Goal: Information Seeking & Learning: Learn about a topic

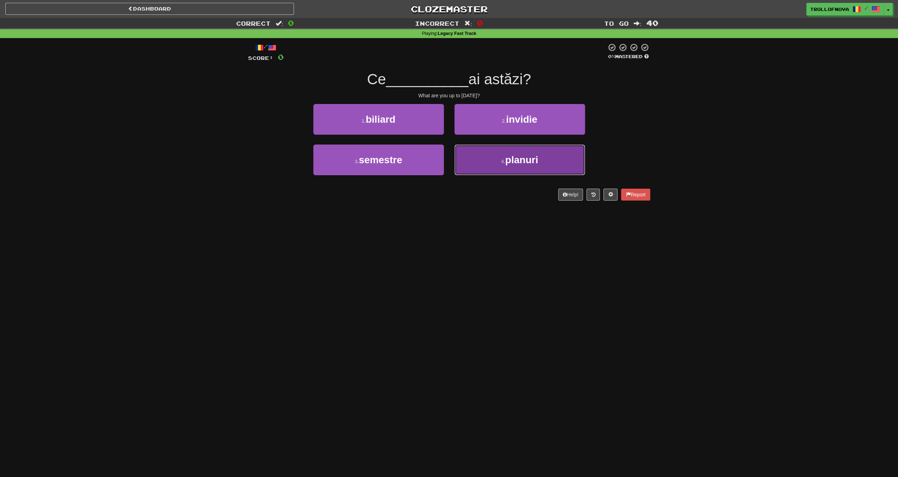
click at [485, 155] on button "4 . planuri" at bounding box center [520, 160] width 131 height 31
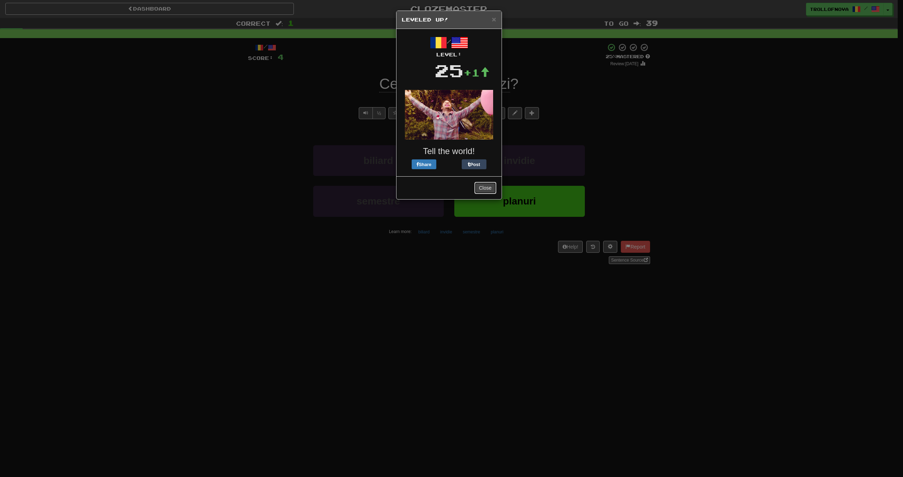
click at [487, 188] on button "Close" at bounding box center [486, 188] width 22 height 12
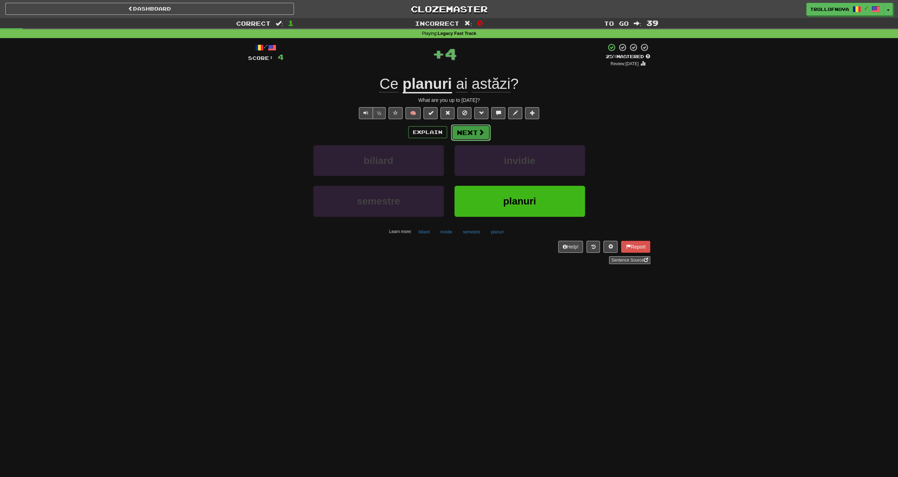
click at [476, 135] on button "Next" at bounding box center [471, 133] width 40 height 16
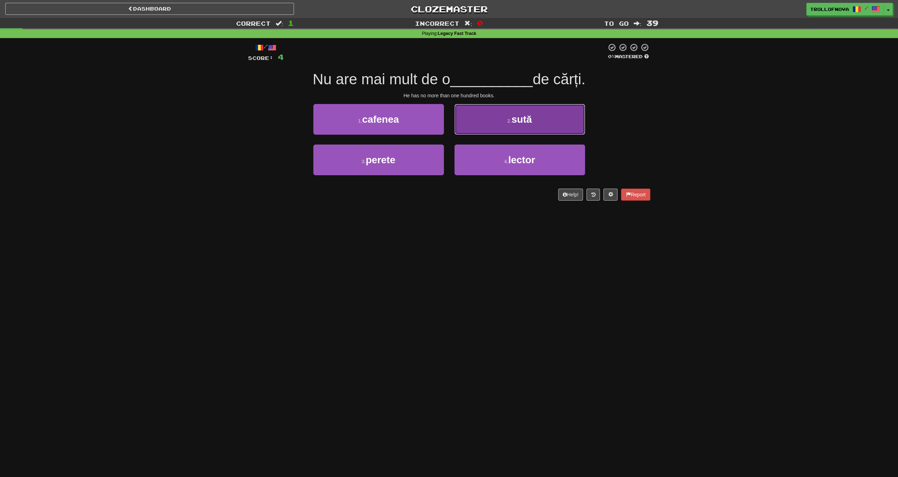
click at [498, 115] on button "2 . sută" at bounding box center [520, 119] width 131 height 31
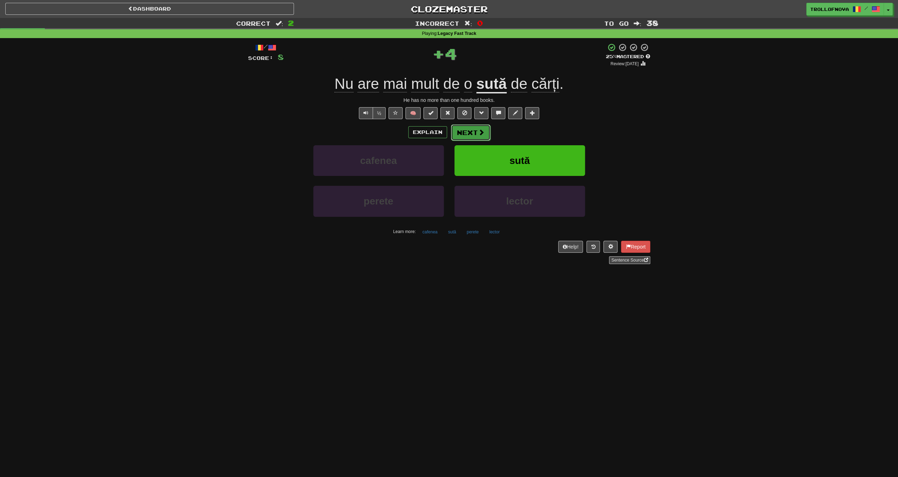
click at [476, 134] on button "Next" at bounding box center [471, 133] width 40 height 16
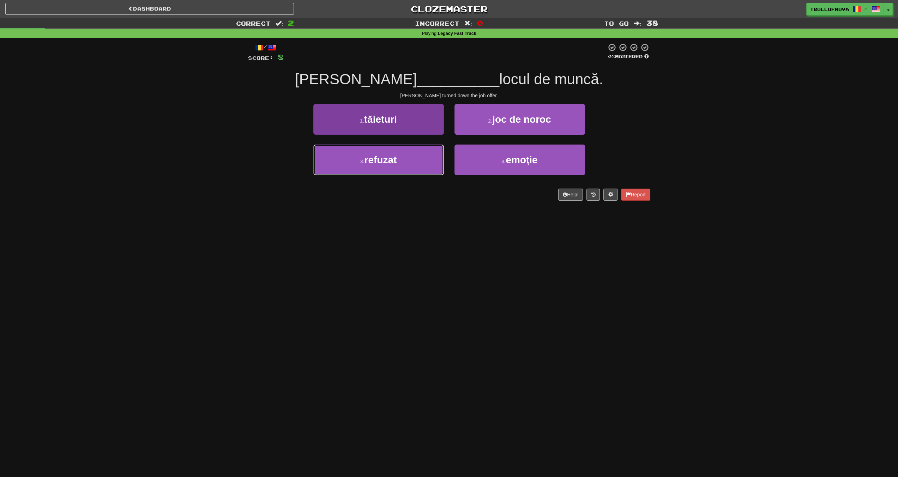
click at [411, 165] on button "3 . refuzat" at bounding box center [378, 160] width 131 height 31
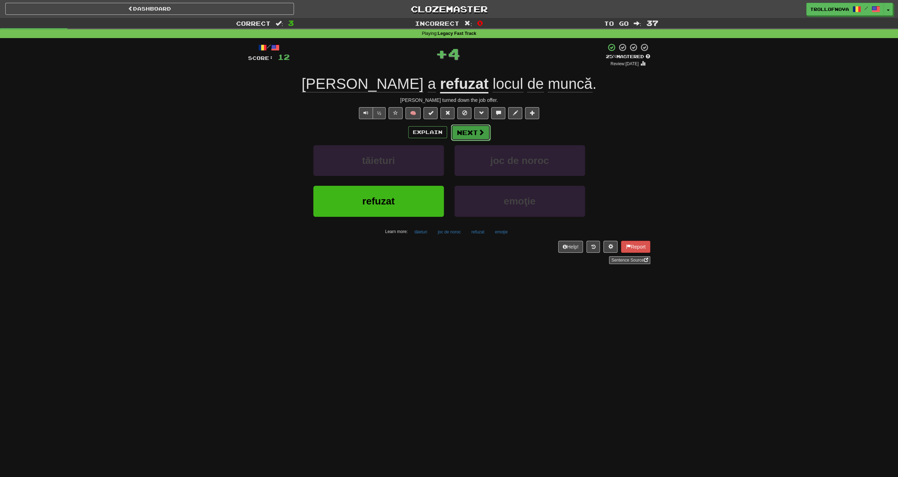
click at [476, 134] on button "Next" at bounding box center [471, 133] width 40 height 16
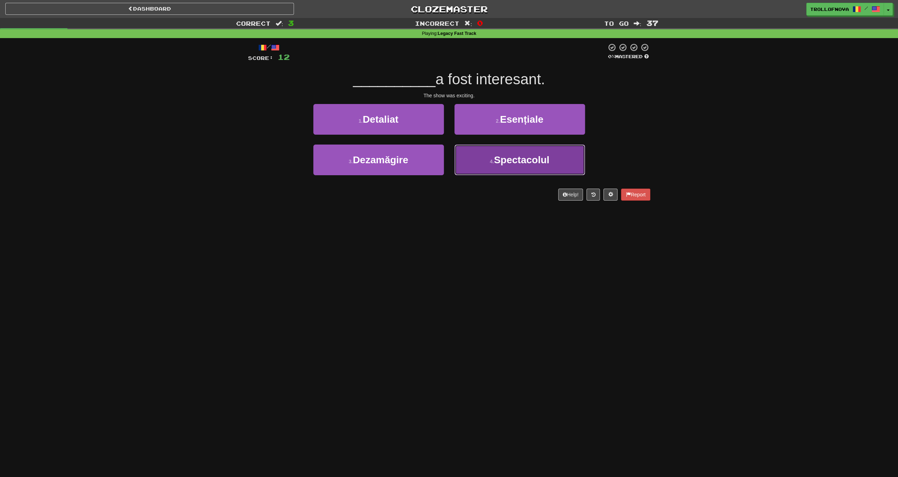
click at [481, 159] on button "4 . Spectacolul" at bounding box center [520, 160] width 131 height 31
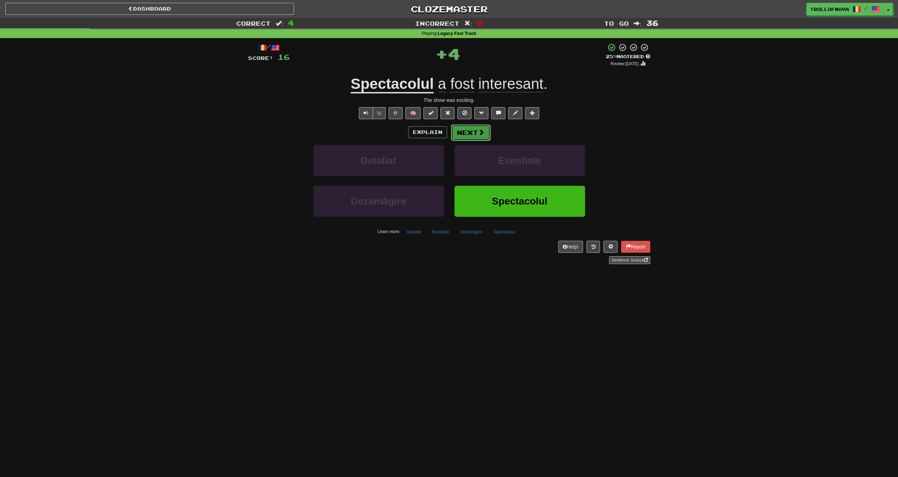
click at [465, 134] on button "Next" at bounding box center [471, 133] width 40 height 16
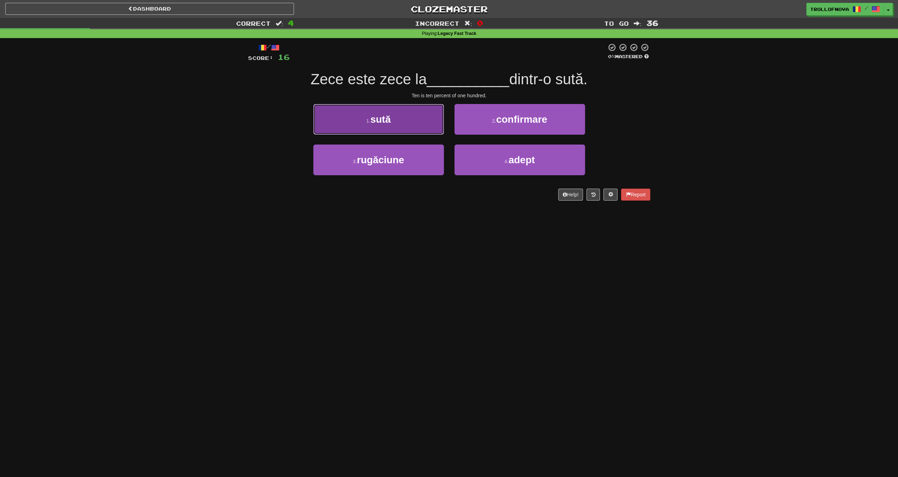
click at [396, 117] on button "1 . sută" at bounding box center [378, 119] width 131 height 31
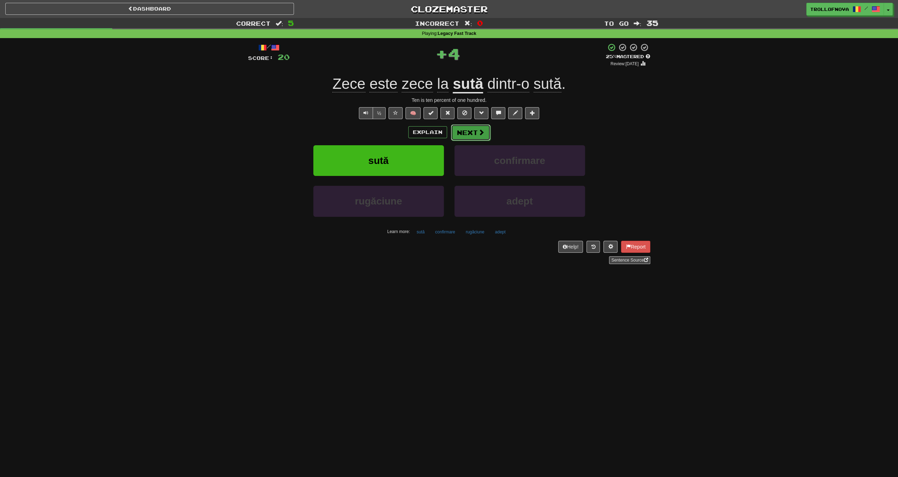
click at [469, 125] on button "Next" at bounding box center [471, 133] width 40 height 16
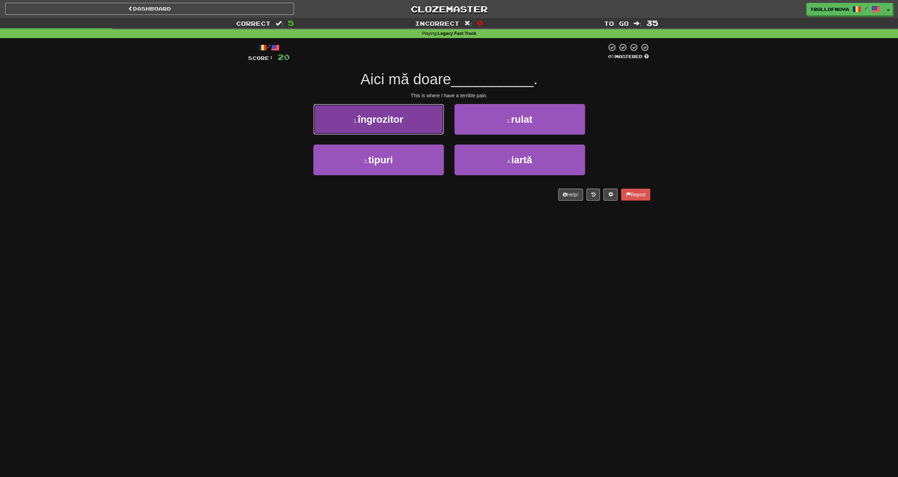
click at [403, 124] on span "îngrozitor" at bounding box center [381, 119] width 46 height 11
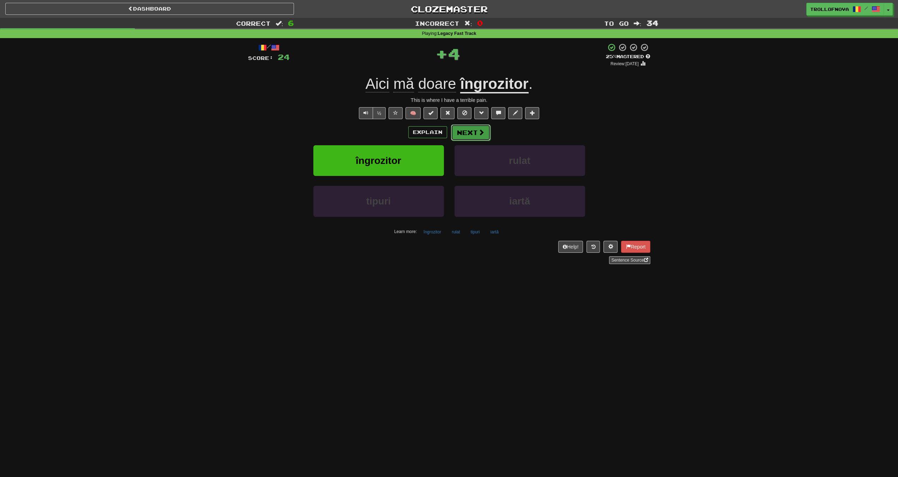
click at [475, 133] on button "Next" at bounding box center [471, 133] width 40 height 16
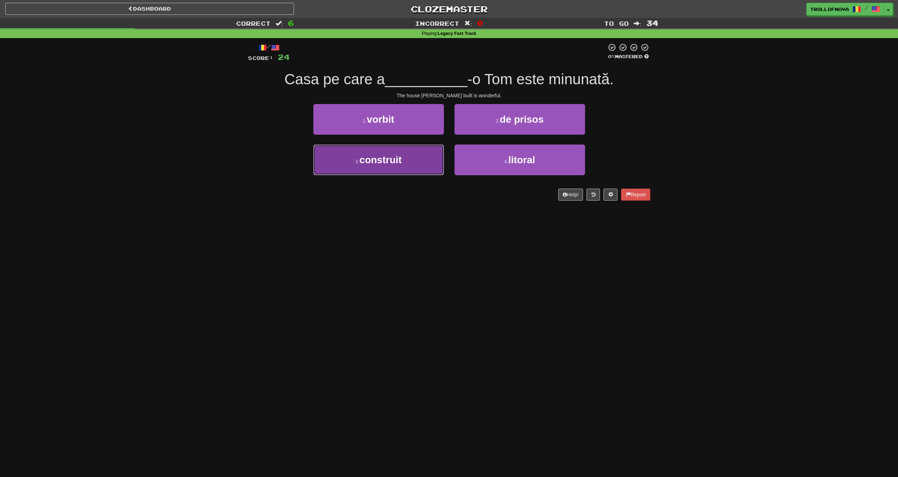
click at [404, 158] on button "3 . construit" at bounding box center [378, 160] width 131 height 31
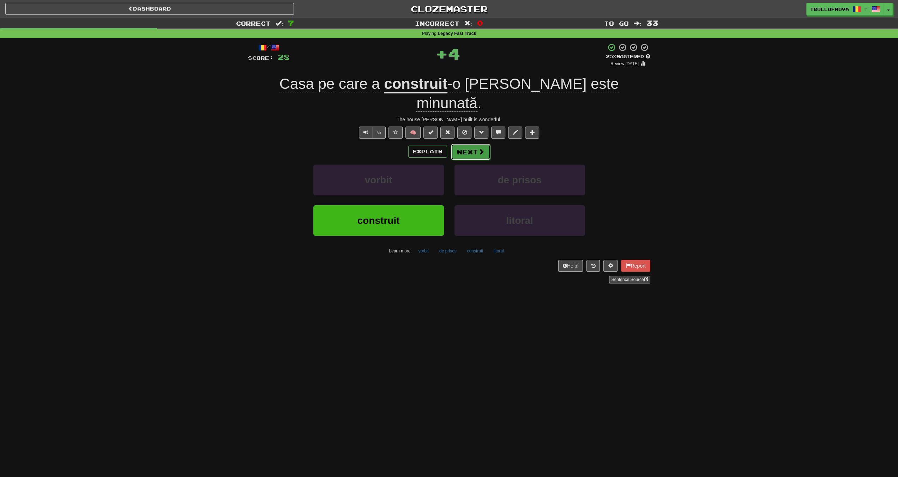
click at [484, 144] on button "Next" at bounding box center [471, 152] width 40 height 16
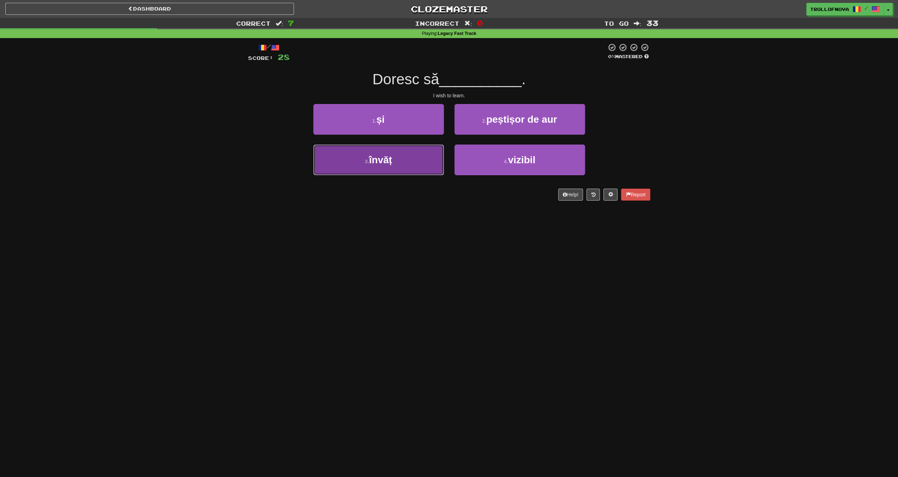
click at [392, 160] on span "învăț" at bounding box center [380, 160] width 23 height 11
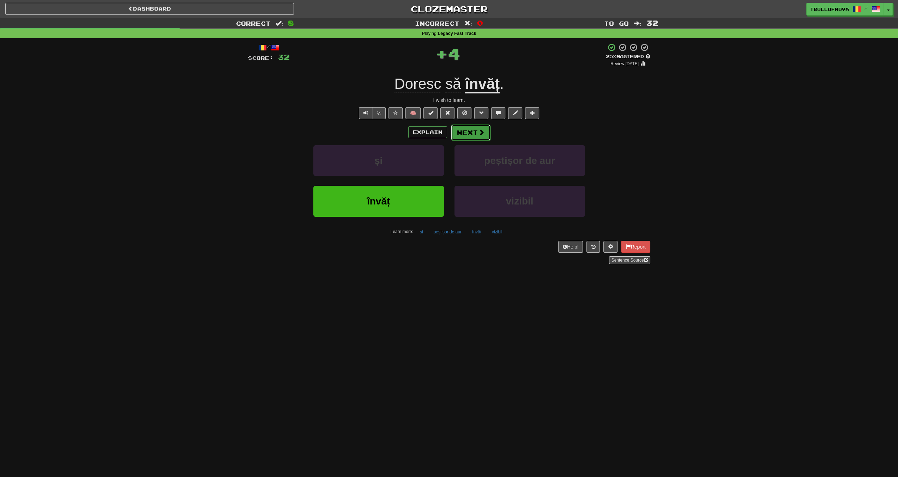
click at [479, 136] on button "Next" at bounding box center [471, 133] width 40 height 16
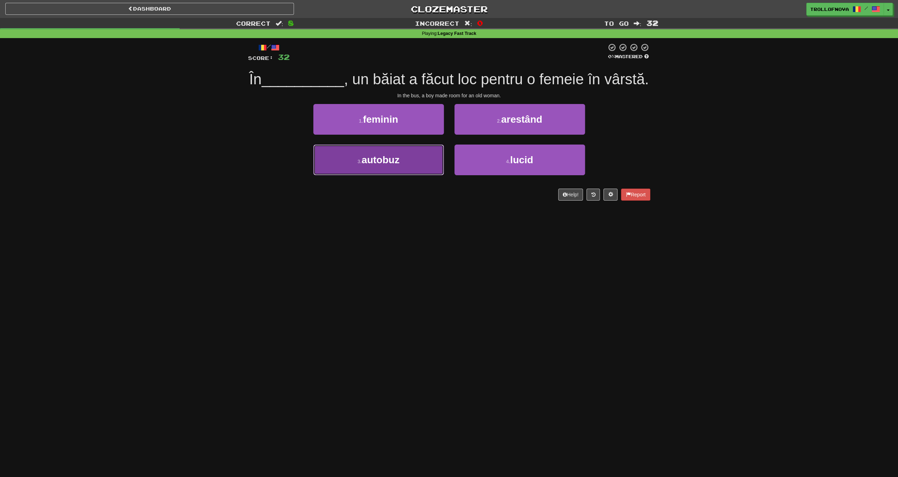
click at [411, 175] on button "3 . autobuz" at bounding box center [378, 160] width 131 height 31
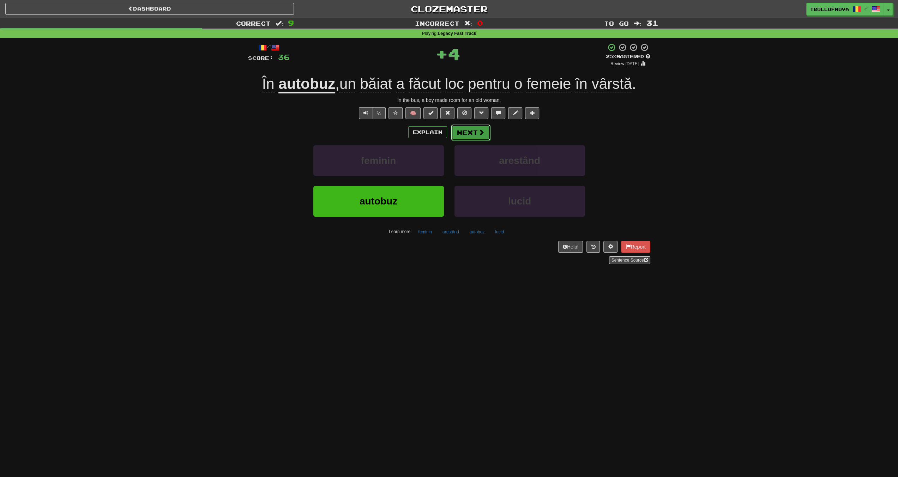
click at [469, 134] on button "Next" at bounding box center [471, 133] width 40 height 16
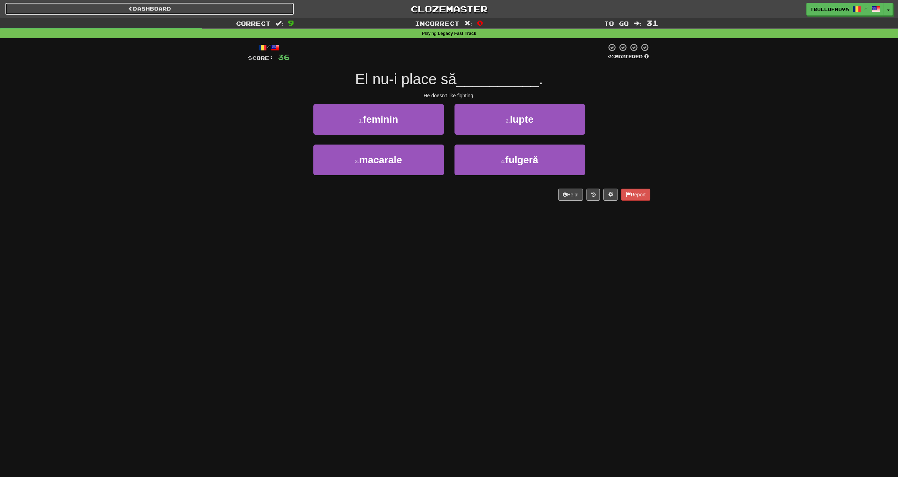
click at [239, 10] on link "Dashboard" at bounding box center [149, 9] width 289 height 12
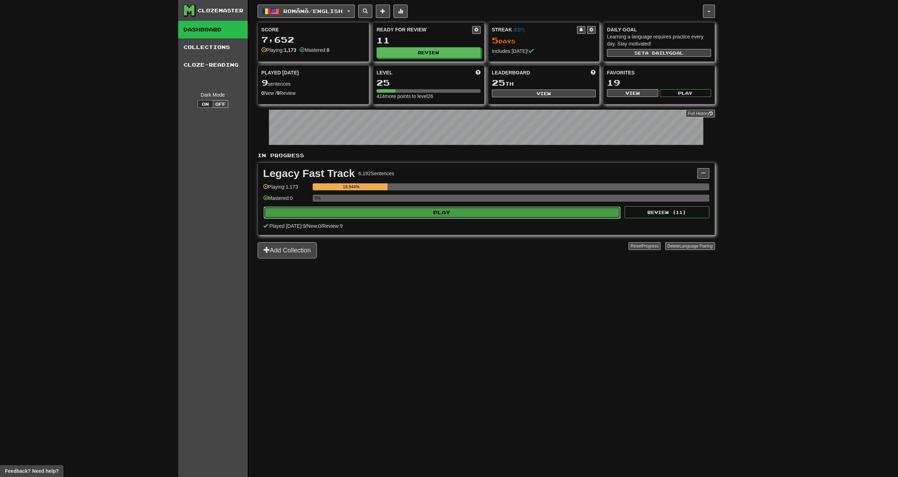
click at [433, 209] on button "Play" at bounding box center [442, 213] width 357 height 12
select select "**"
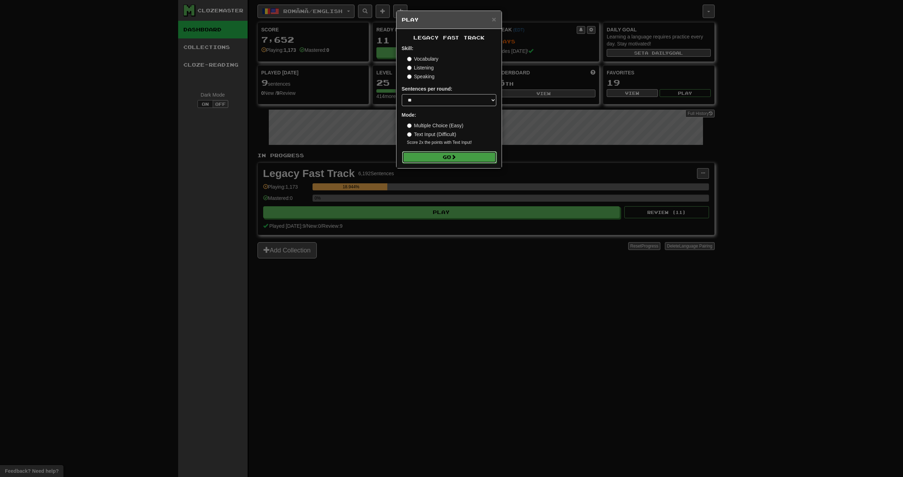
click at [464, 162] on button "Go" at bounding box center [449, 157] width 95 height 12
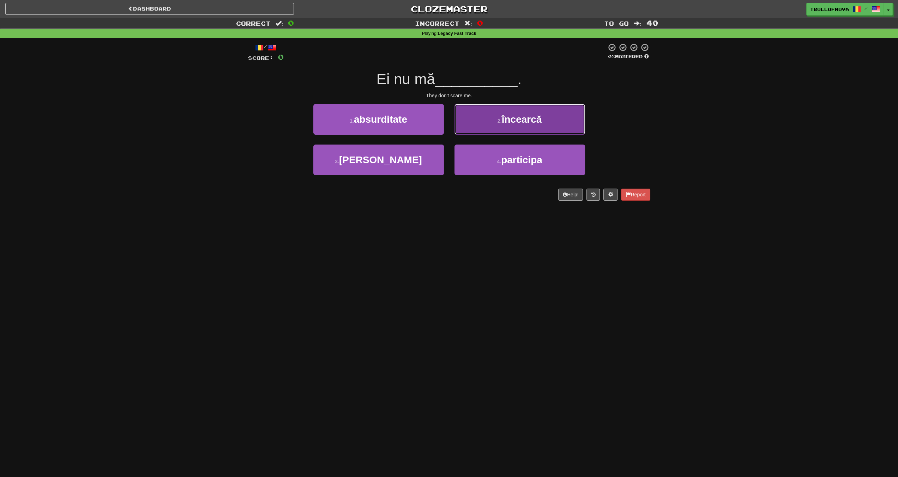
click at [479, 127] on button "2 . încearcă" at bounding box center [520, 119] width 131 height 31
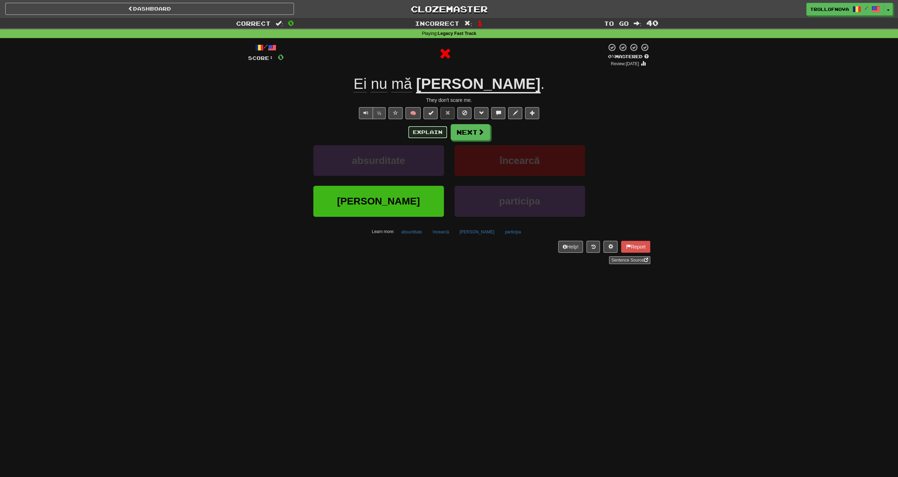
click at [428, 134] on button "Explain" at bounding box center [427, 132] width 39 height 12
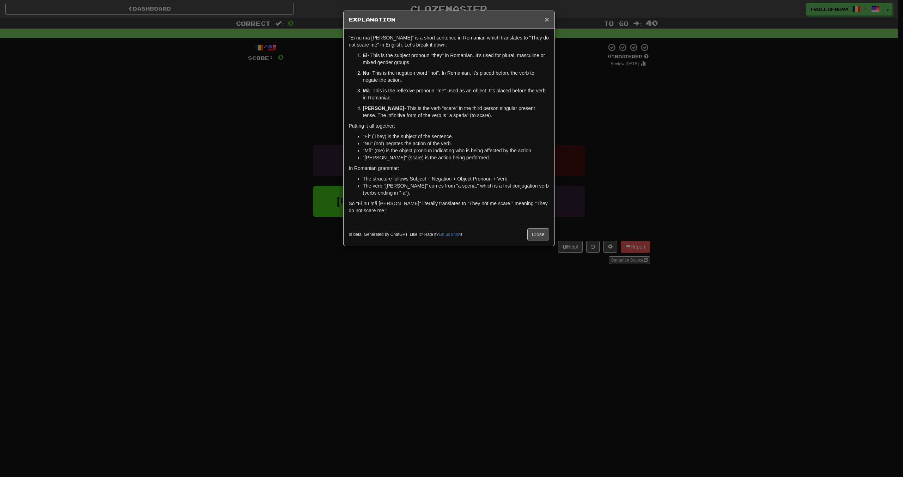
click at [545, 22] on span "×" at bounding box center [547, 19] width 4 height 8
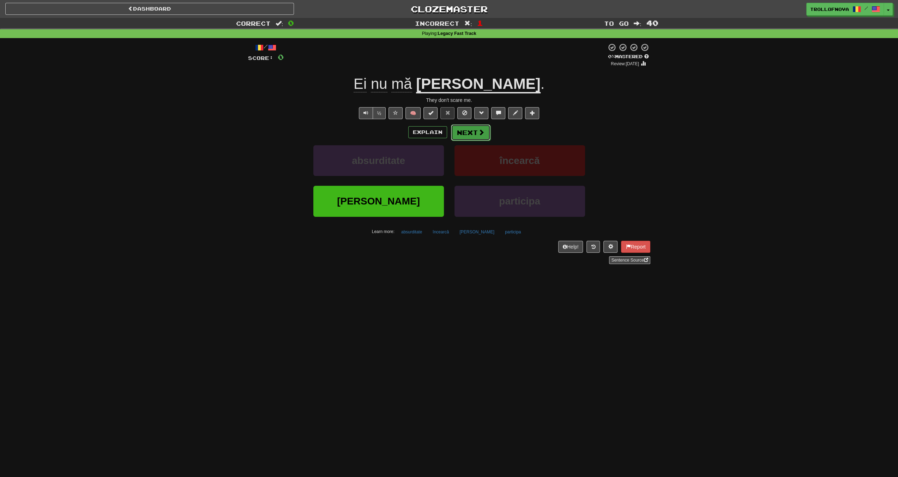
click at [474, 133] on button "Next" at bounding box center [471, 133] width 40 height 16
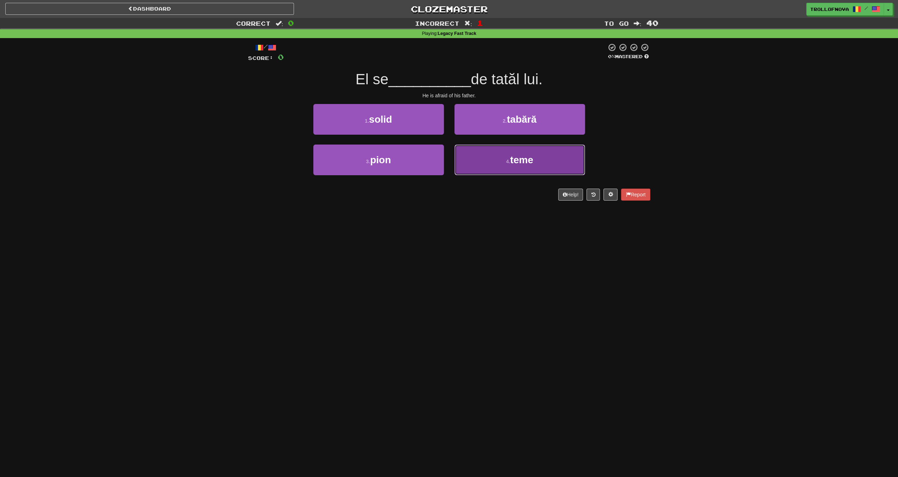
click at [488, 171] on button "4 . teme" at bounding box center [520, 160] width 131 height 31
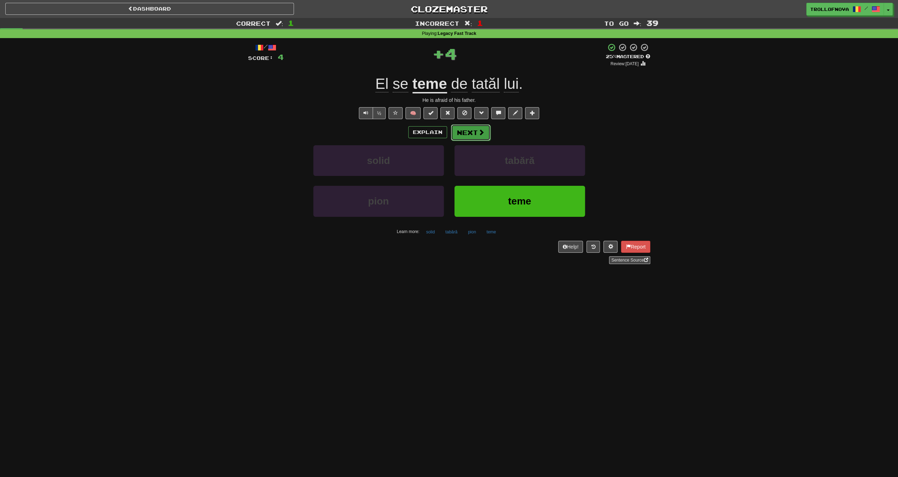
click at [477, 138] on button "Next" at bounding box center [471, 133] width 40 height 16
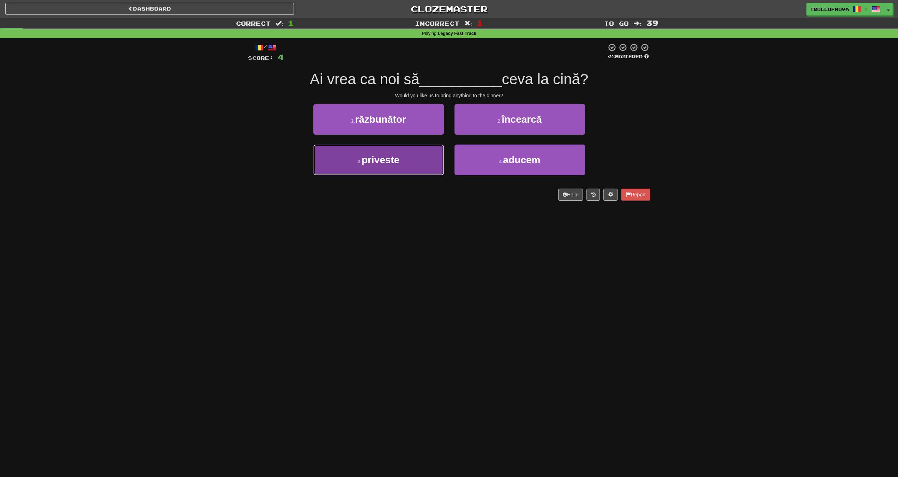
click at [415, 164] on button "3 . priveste" at bounding box center [378, 160] width 131 height 31
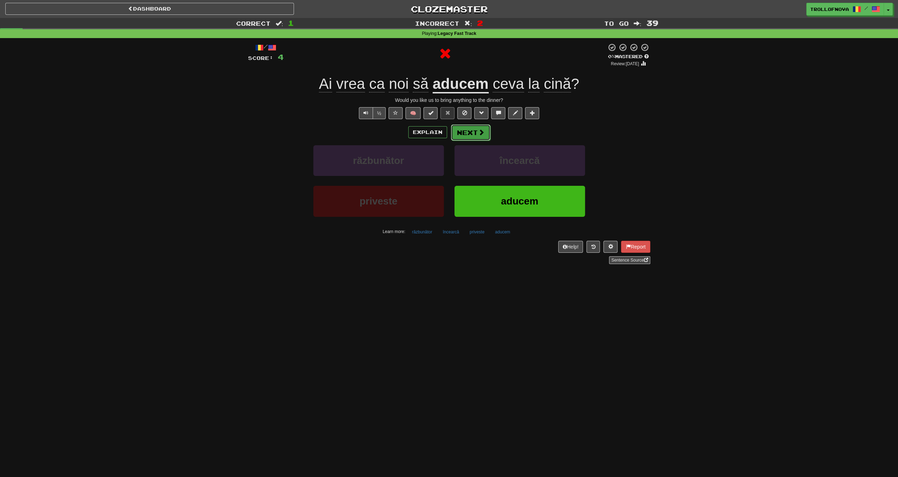
click at [475, 136] on button "Next" at bounding box center [471, 133] width 40 height 16
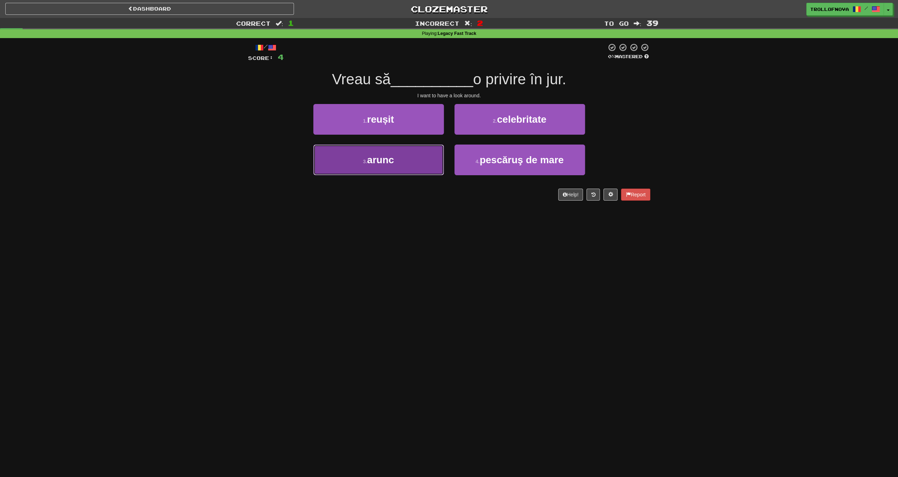
click at [419, 166] on button "3 . arunc" at bounding box center [378, 160] width 131 height 31
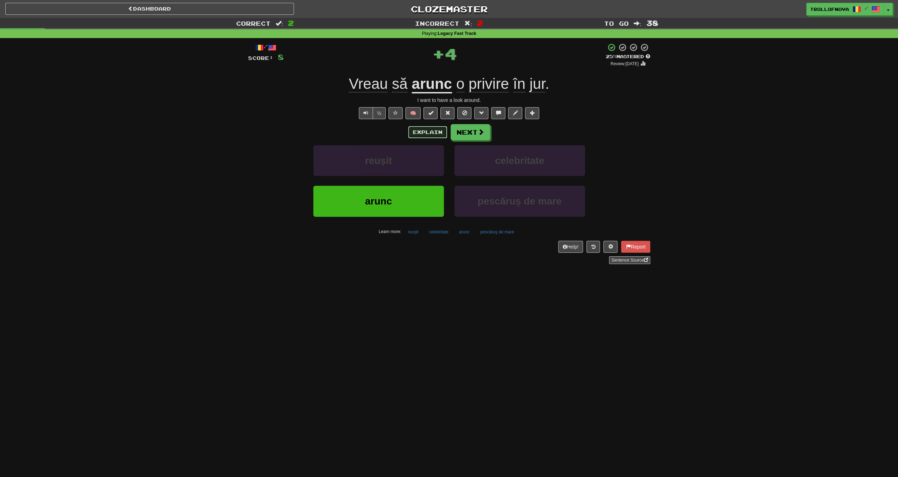
click at [435, 132] on button "Explain" at bounding box center [427, 132] width 39 height 12
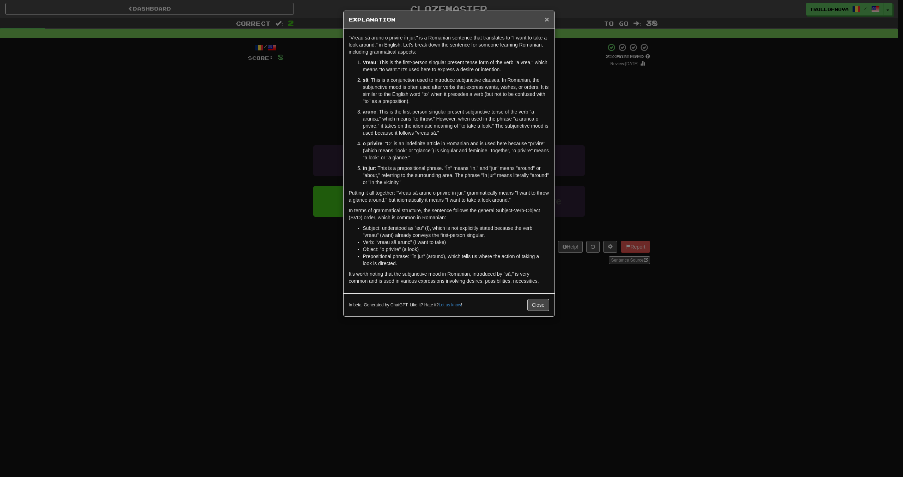
click at [548, 19] on span "×" at bounding box center [547, 19] width 4 height 8
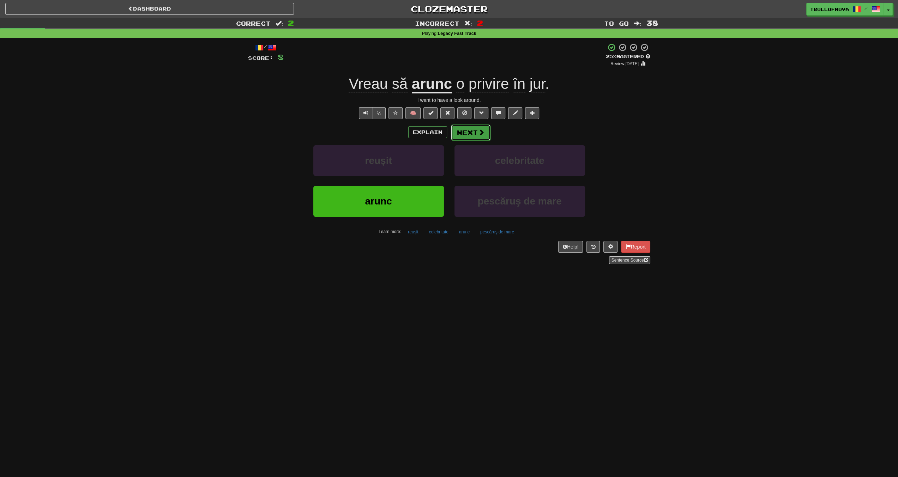
click at [476, 130] on button "Next" at bounding box center [471, 133] width 40 height 16
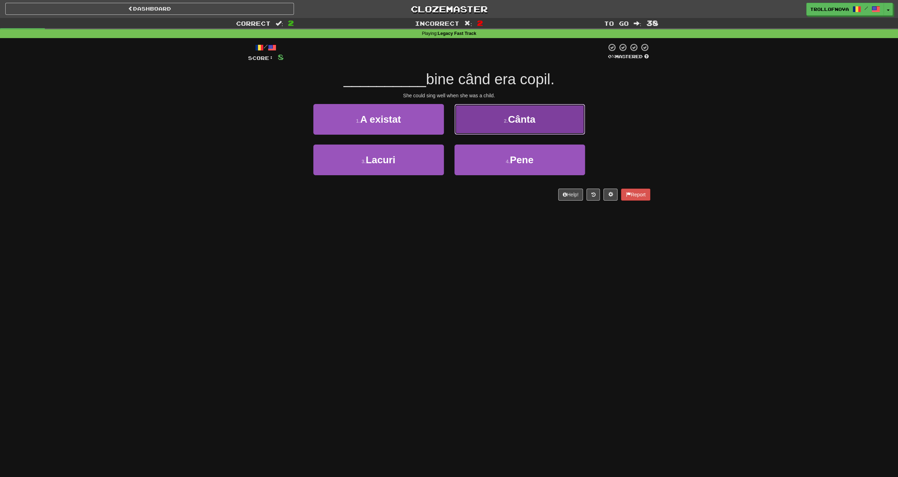
click at [504, 124] on button "2 . Cânta" at bounding box center [520, 119] width 131 height 31
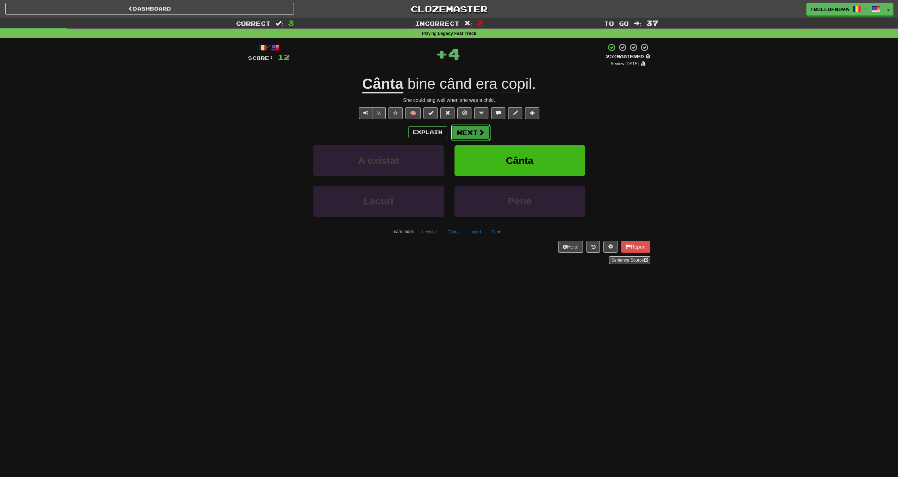
click at [469, 133] on button "Next" at bounding box center [471, 133] width 40 height 16
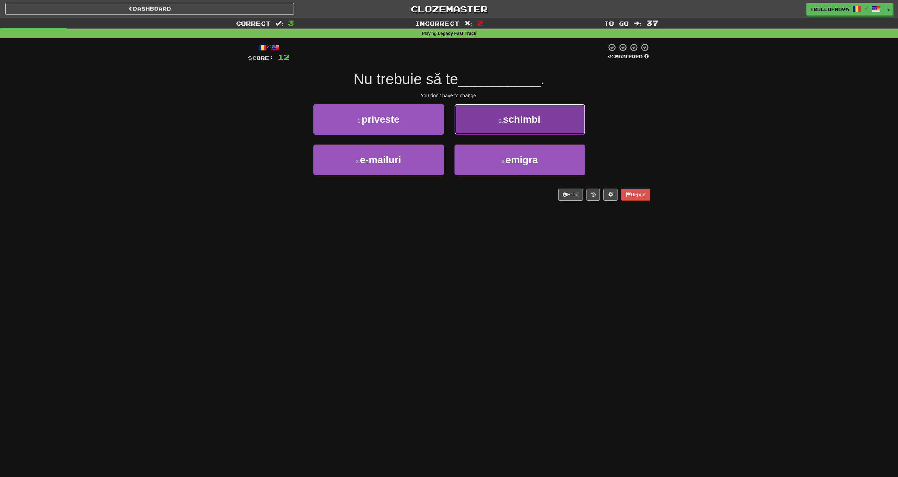
click at [488, 127] on button "2 . schimbi" at bounding box center [520, 119] width 131 height 31
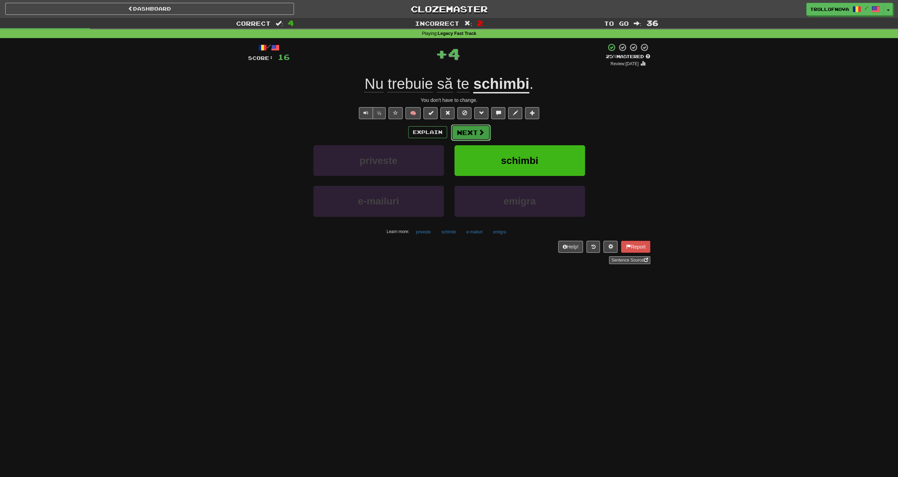
click at [481, 134] on span at bounding box center [481, 132] width 6 height 6
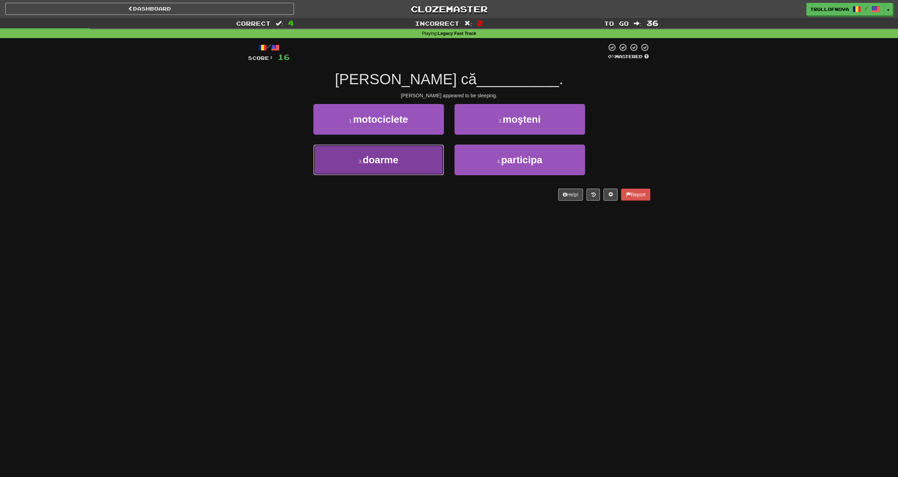
click at [418, 165] on button "3 . doarme" at bounding box center [378, 160] width 131 height 31
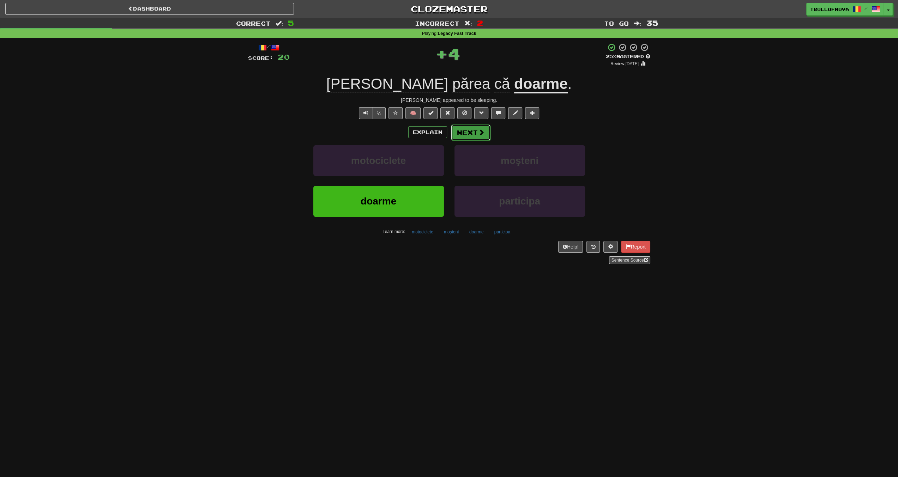
click at [478, 133] on span at bounding box center [481, 132] width 6 height 6
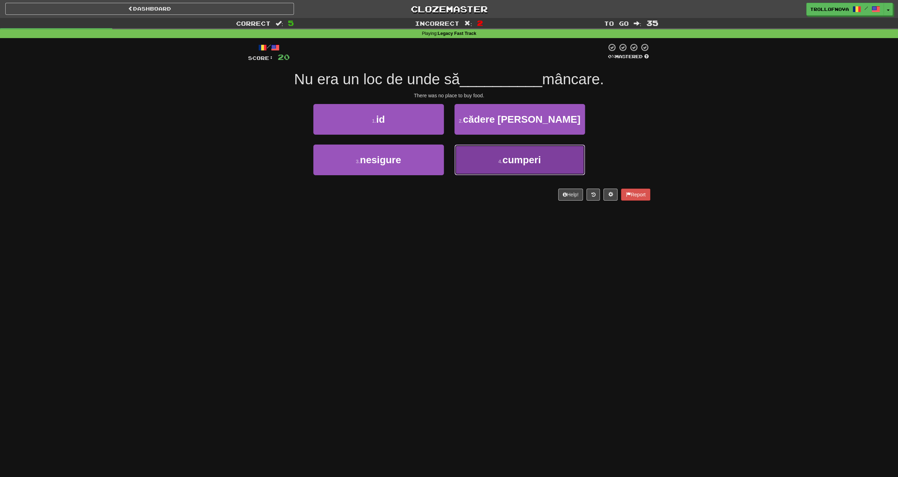
click at [491, 153] on button "4 . cumperi" at bounding box center [520, 160] width 131 height 31
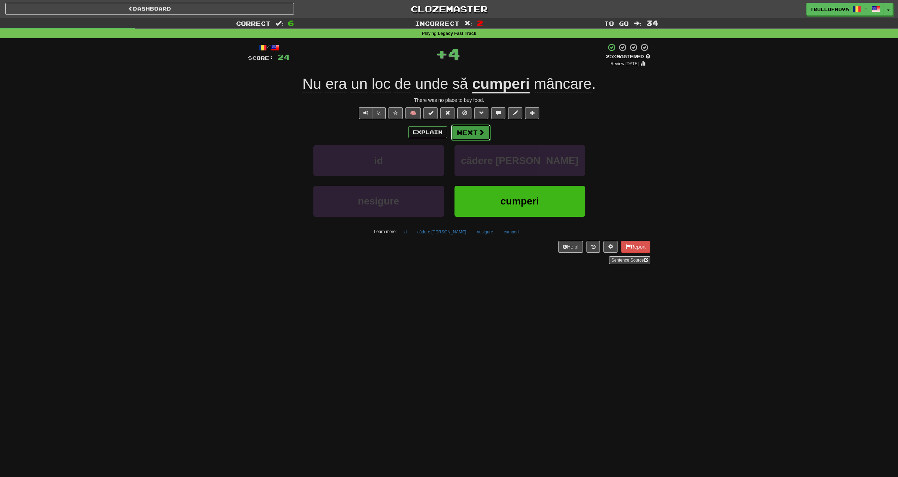
click at [476, 128] on button "Next" at bounding box center [471, 133] width 40 height 16
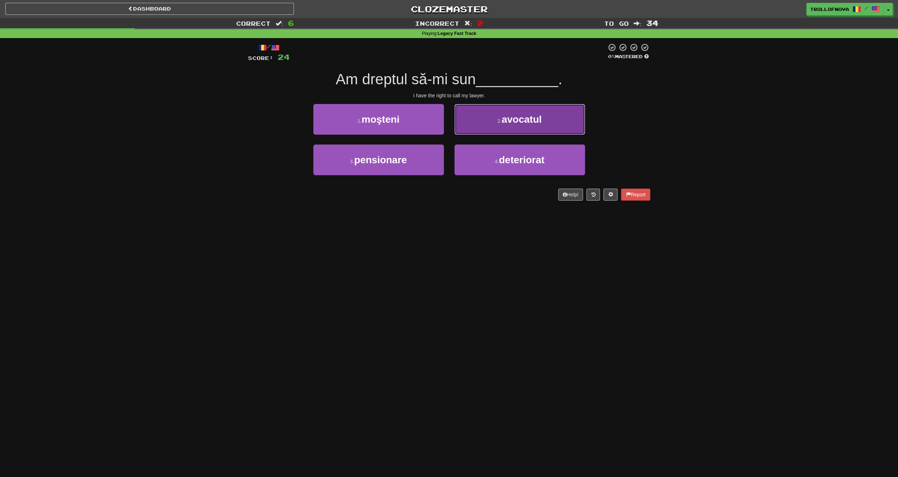
click at [515, 123] on span "avocatul" at bounding box center [522, 119] width 40 height 11
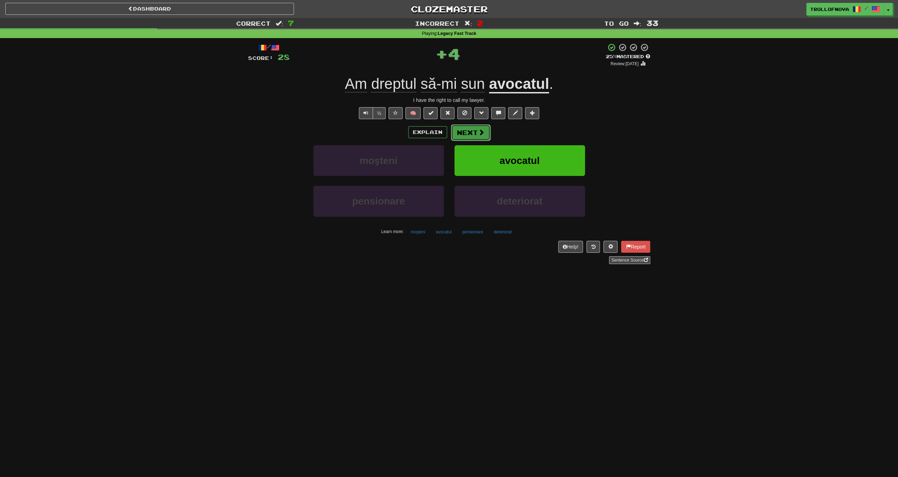
click at [475, 131] on button "Next" at bounding box center [471, 133] width 40 height 16
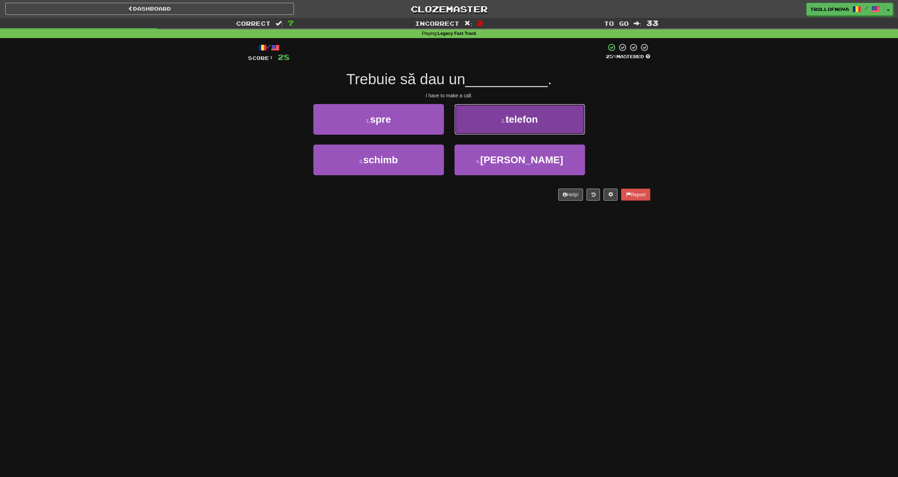
click at [494, 121] on button "2 . telefon" at bounding box center [520, 119] width 131 height 31
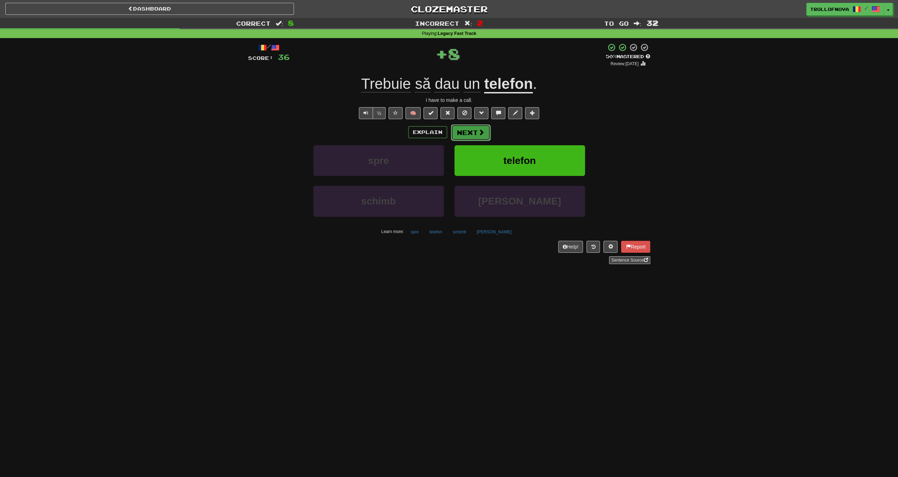
click at [473, 132] on button "Next" at bounding box center [471, 133] width 40 height 16
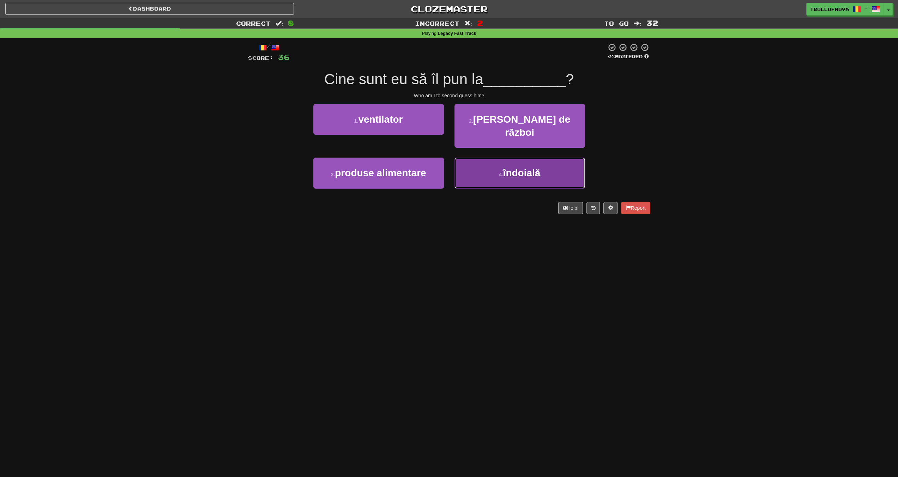
click at [487, 165] on button "4 . îndoială" at bounding box center [520, 173] width 131 height 31
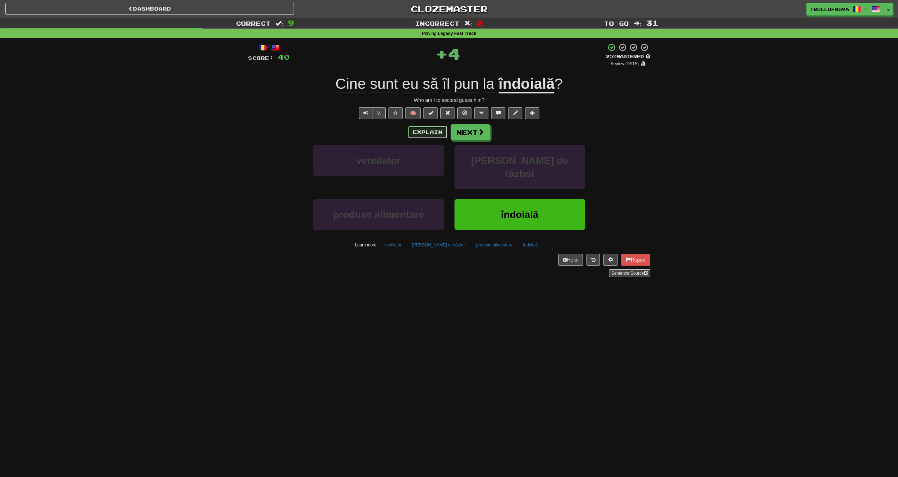
click at [429, 135] on button "Explain" at bounding box center [427, 132] width 39 height 12
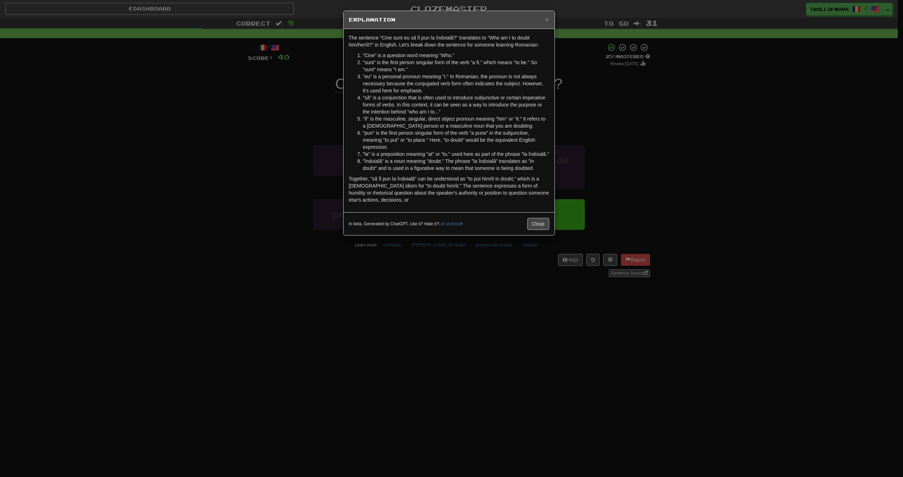
click at [544, 19] on h5 "Explanation" at bounding box center [449, 19] width 200 height 7
click at [549, 16] on span "×" at bounding box center [547, 19] width 4 height 8
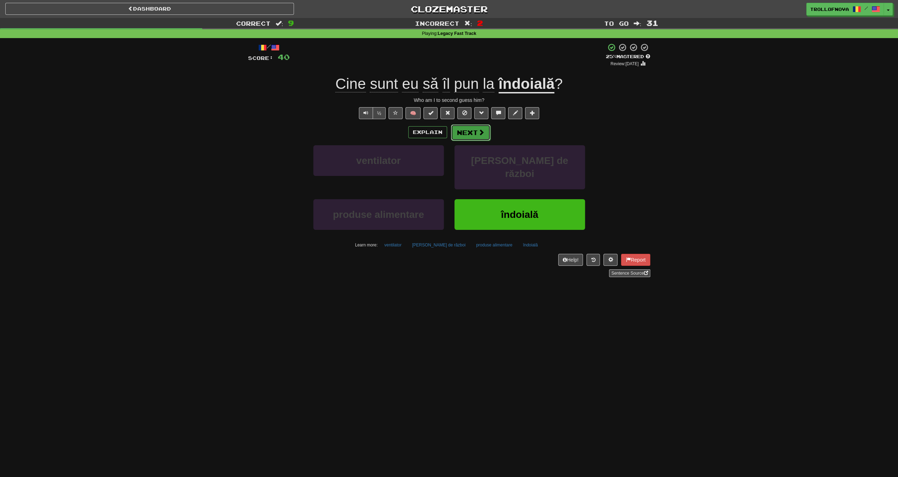
click at [473, 133] on button "Next" at bounding box center [471, 133] width 40 height 16
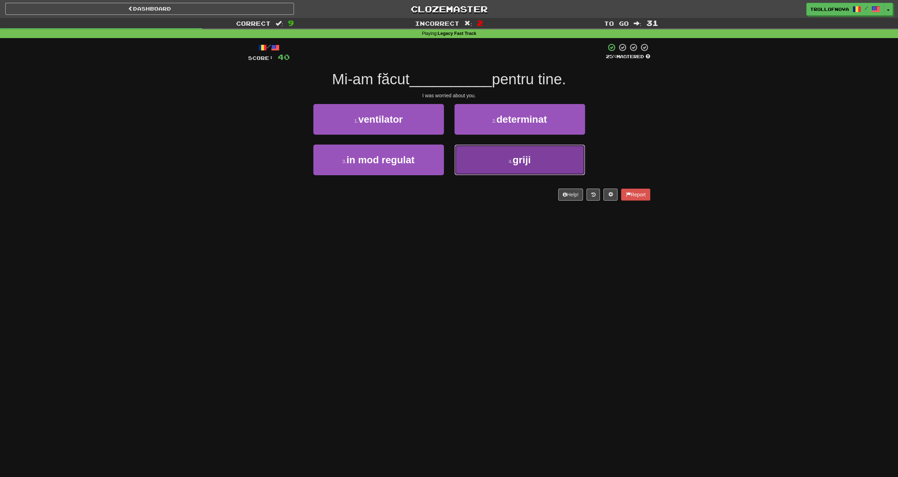
click at [492, 160] on button "4 . griji" at bounding box center [520, 160] width 131 height 31
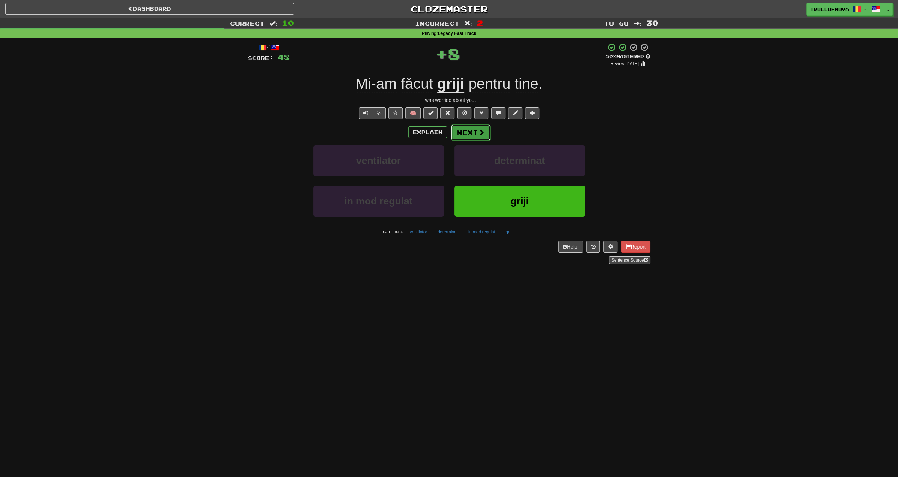
click at [466, 133] on button "Next" at bounding box center [471, 133] width 40 height 16
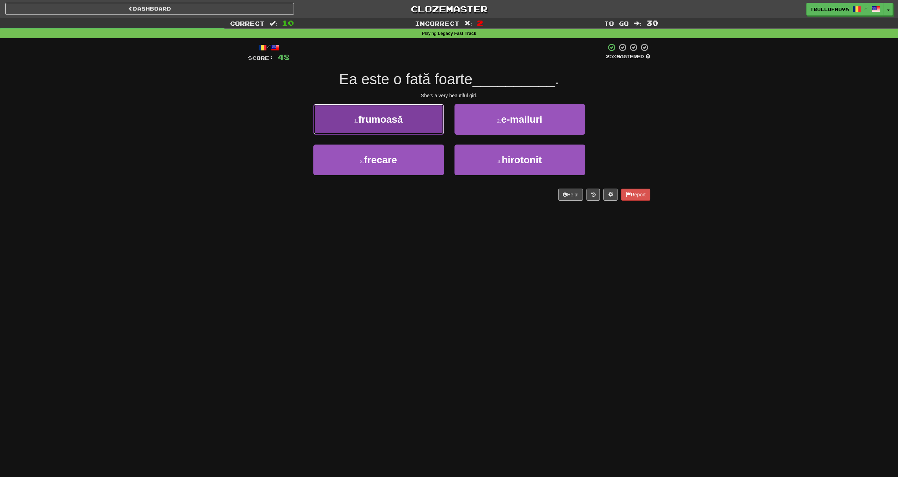
click at [406, 130] on button "1 . frumoasă" at bounding box center [378, 119] width 131 height 31
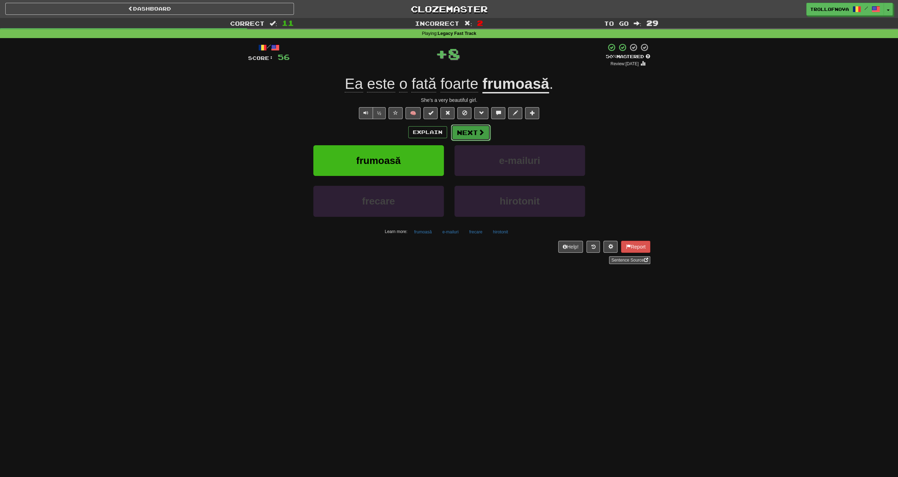
click at [464, 137] on button "Next" at bounding box center [471, 133] width 40 height 16
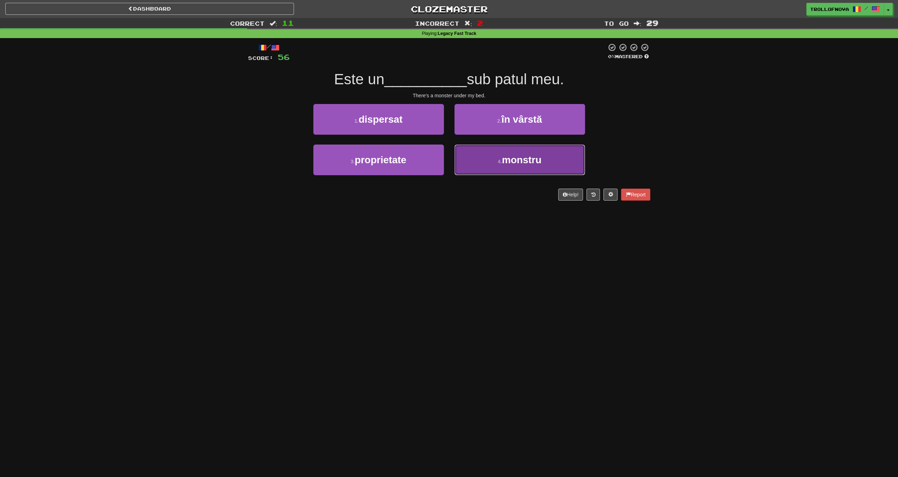
click at [461, 155] on button "4 . monstru" at bounding box center [520, 160] width 131 height 31
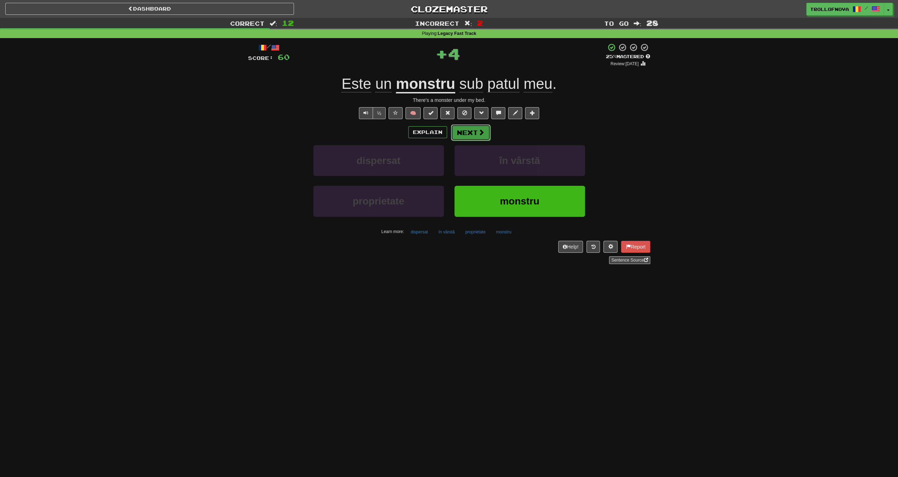
click at [481, 135] on span at bounding box center [481, 132] width 6 height 6
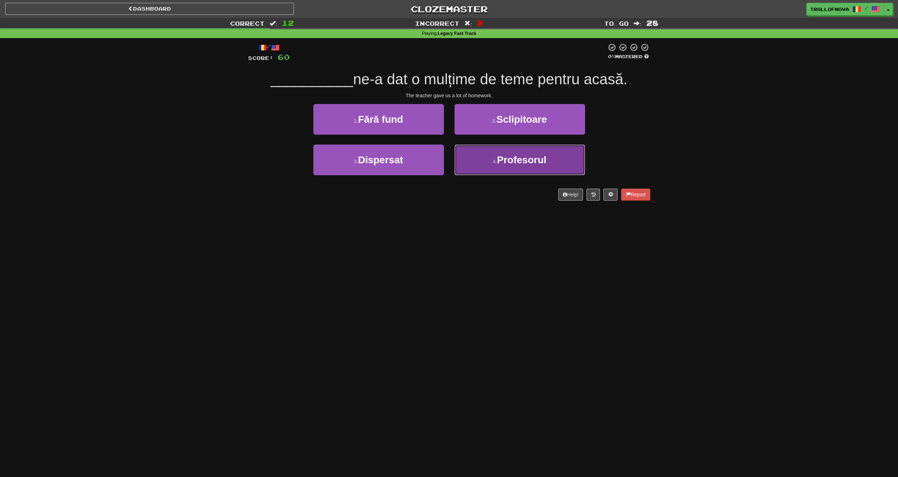
click at [489, 168] on button "4 . Profesorul" at bounding box center [520, 160] width 131 height 31
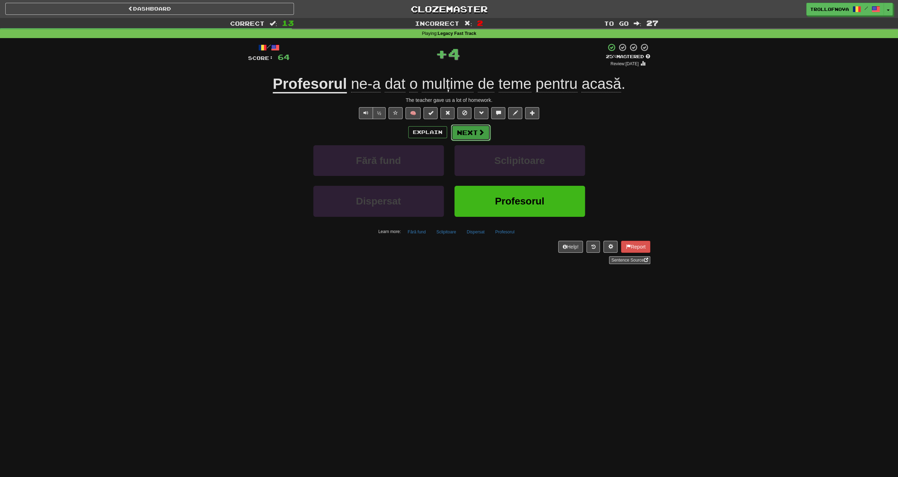
click at [480, 137] on button "Next" at bounding box center [471, 133] width 40 height 16
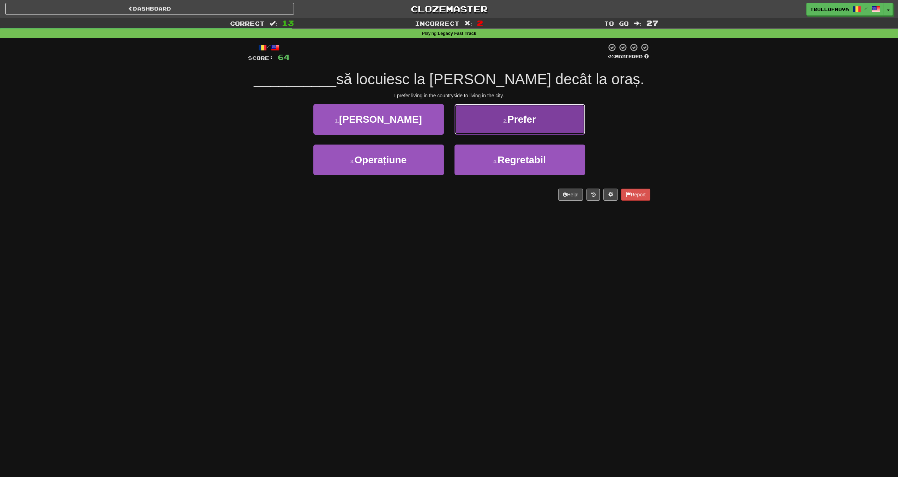
click at [491, 121] on button "2 . Prefer" at bounding box center [520, 119] width 131 height 31
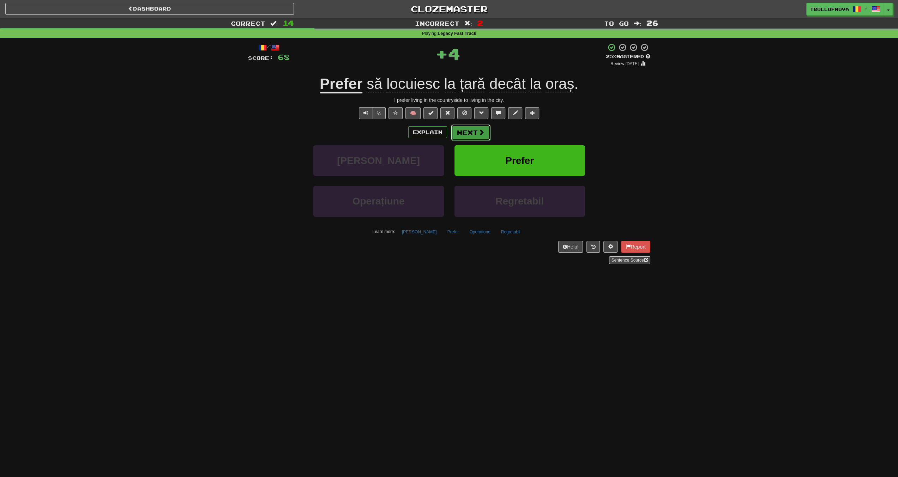
click at [470, 131] on button "Next" at bounding box center [471, 133] width 40 height 16
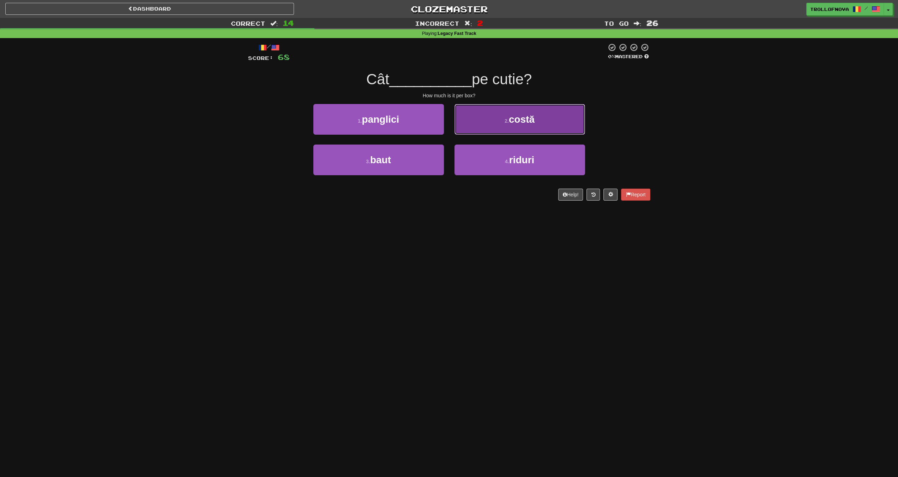
click at [495, 126] on button "2 . costă" at bounding box center [520, 119] width 131 height 31
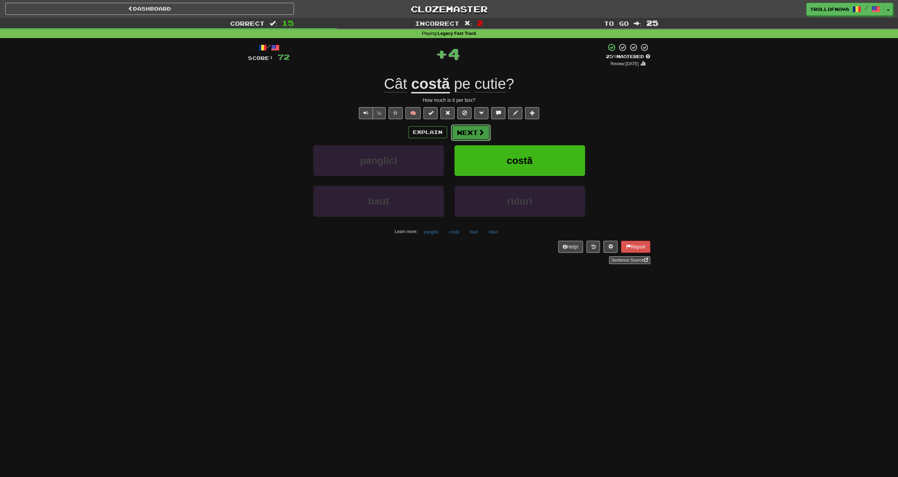
click at [470, 134] on button "Next" at bounding box center [471, 133] width 40 height 16
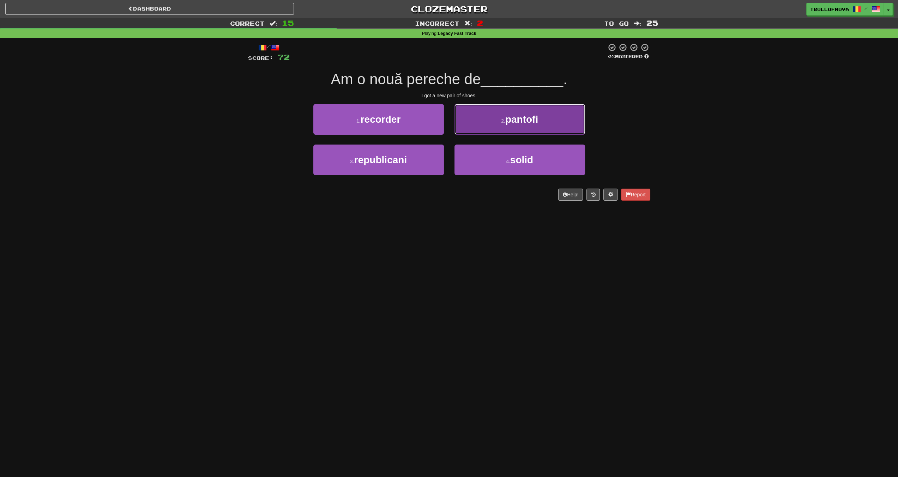
click at [483, 123] on button "2 . pantofi" at bounding box center [520, 119] width 131 height 31
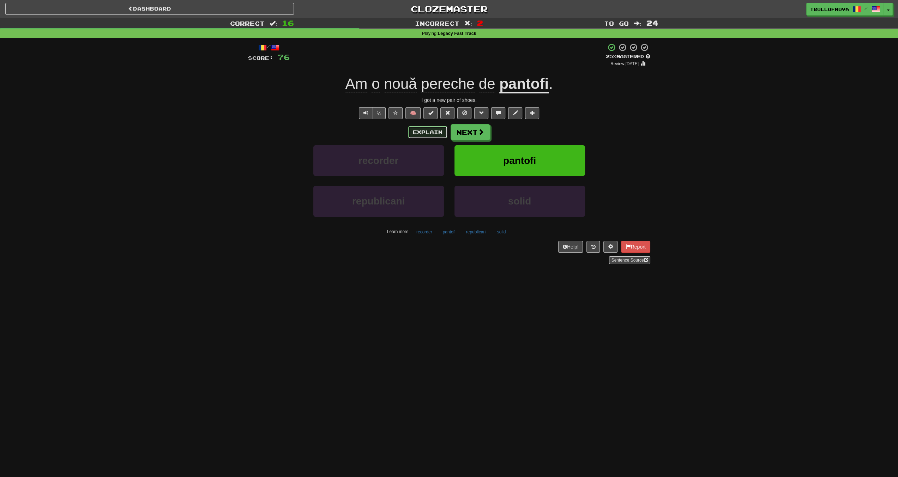
click at [426, 135] on button "Explain" at bounding box center [427, 132] width 39 height 12
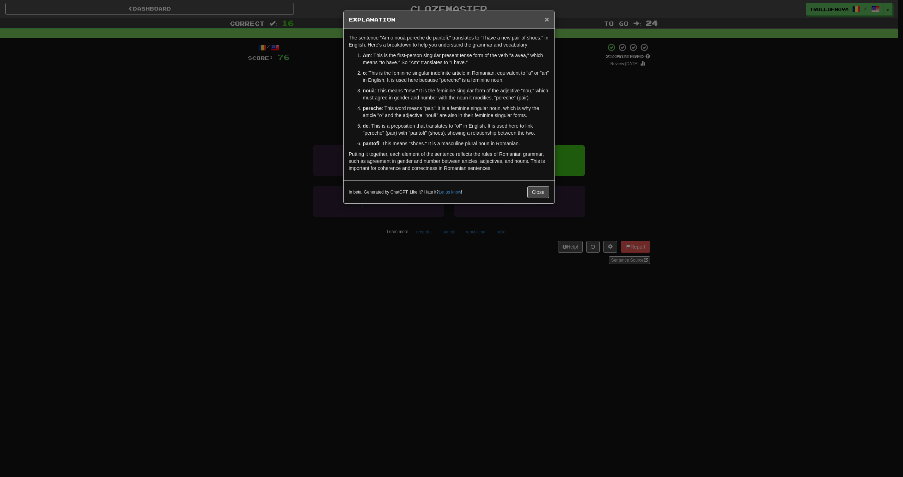
click at [548, 18] on span "×" at bounding box center [547, 19] width 4 height 8
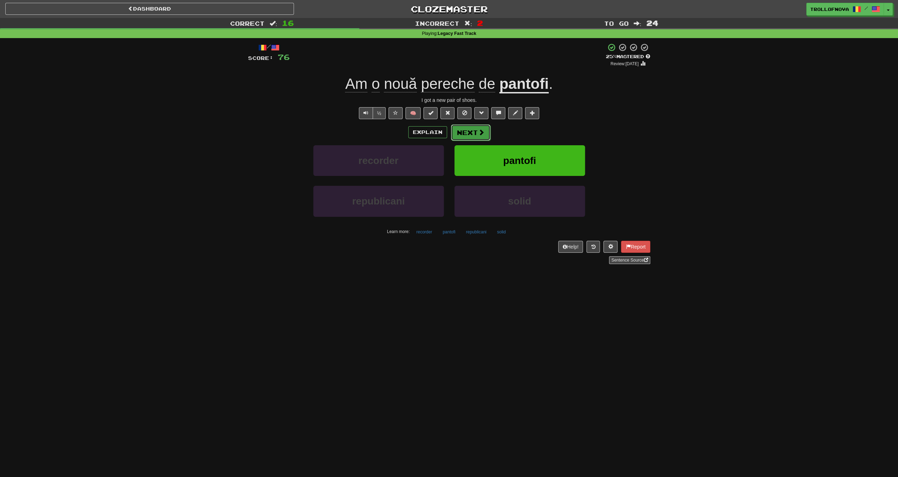
click at [474, 132] on button "Next" at bounding box center [471, 133] width 40 height 16
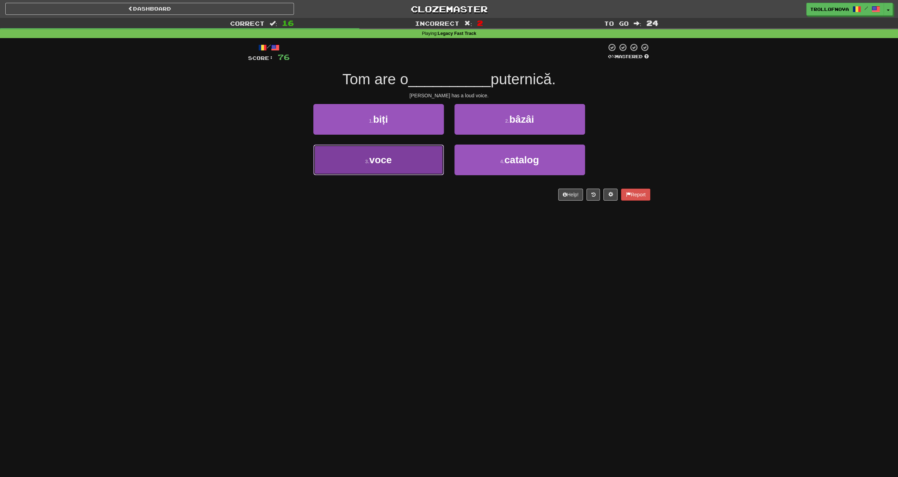
click at [409, 162] on button "3 . voce" at bounding box center [378, 160] width 131 height 31
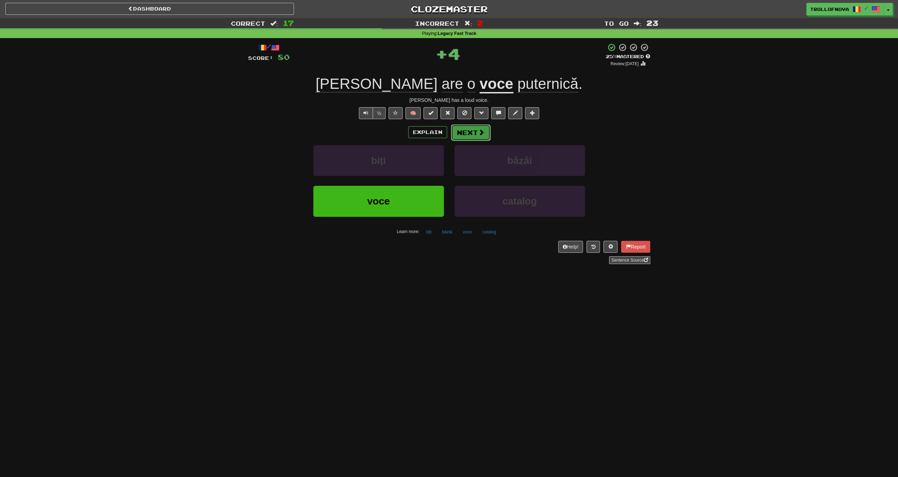
click at [478, 127] on button "Next" at bounding box center [471, 133] width 40 height 16
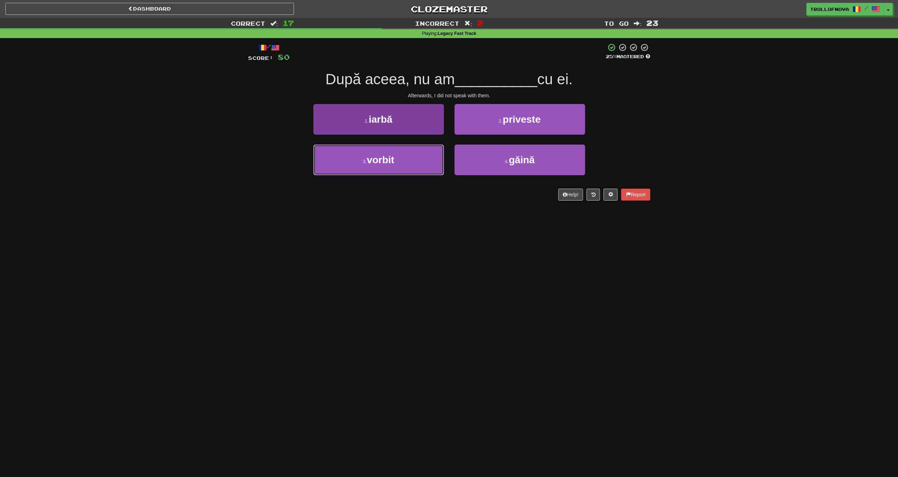
drag, startPoint x: 407, startPoint y: 169, endPoint x: 427, endPoint y: 171, distance: 19.8
click at [407, 169] on button "3 . vorbit" at bounding box center [378, 160] width 131 height 31
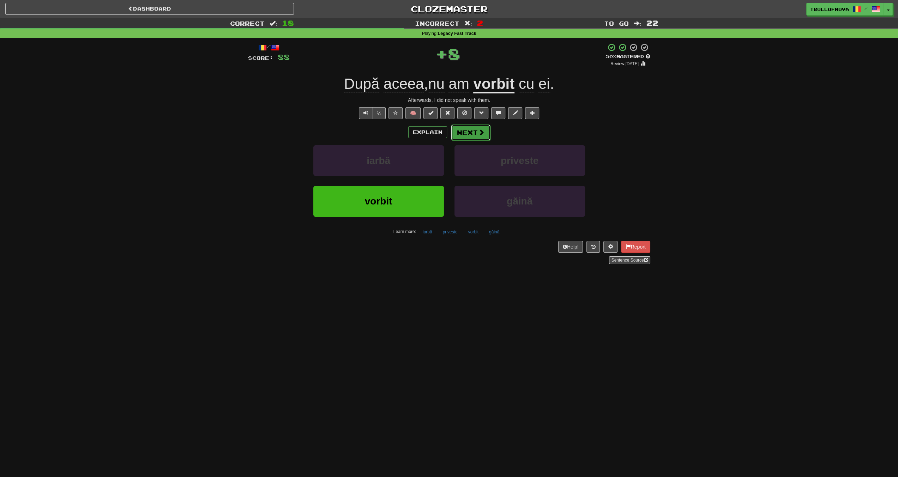
click at [464, 134] on button "Next" at bounding box center [471, 133] width 40 height 16
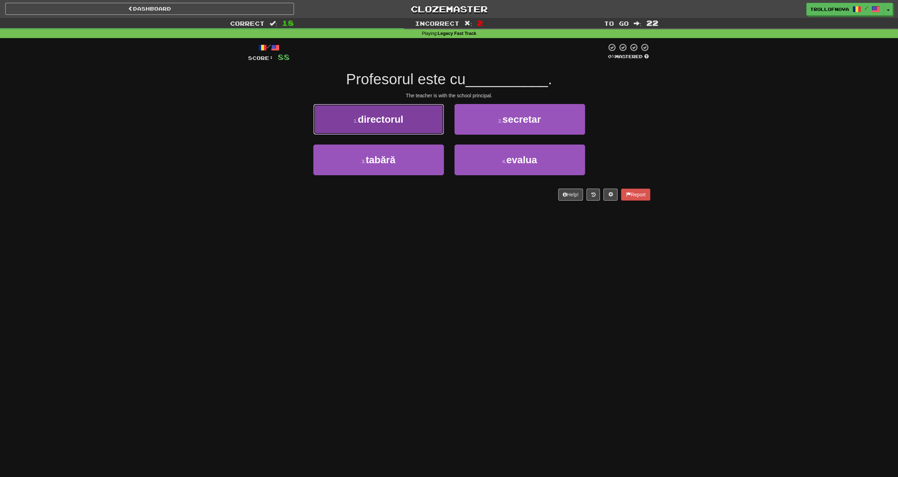
click at [399, 133] on button "1 . directorul" at bounding box center [378, 119] width 131 height 31
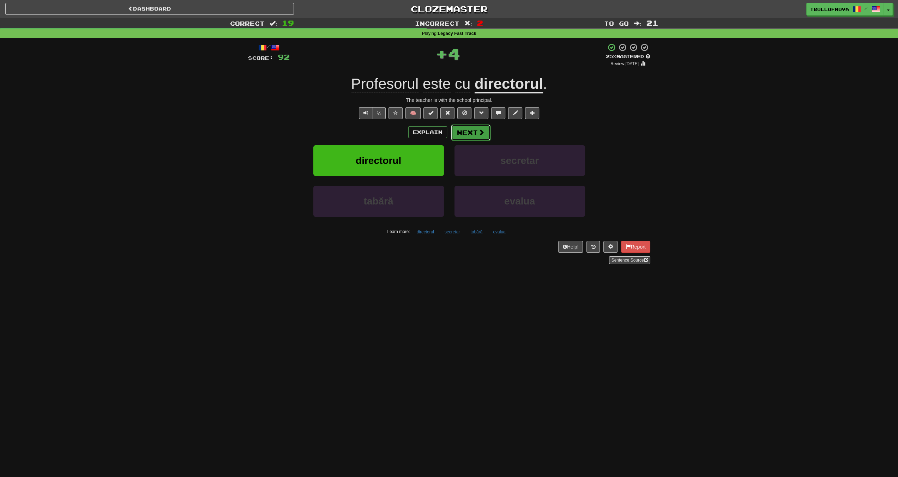
click at [475, 131] on button "Next" at bounding box center [471, 133] width 40 height 16
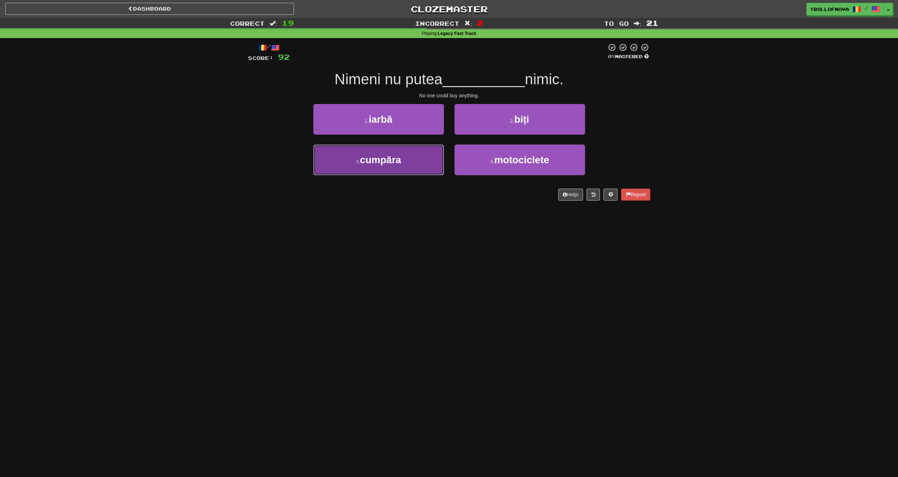
click at [426, 153] on button "3 . cumpăra" at bounding box center [378, 160] width 131 height 31
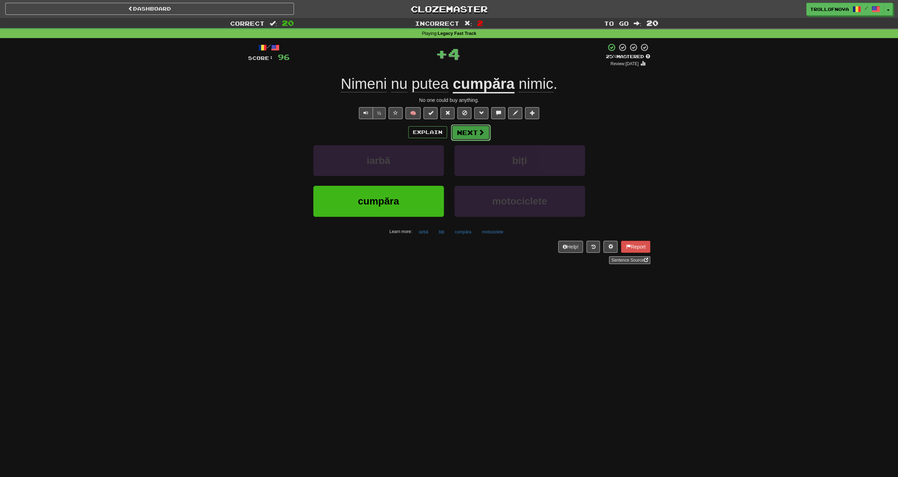
click at [469, 129] on button "Next" at bounding box center [471, 133] width 40 height 16
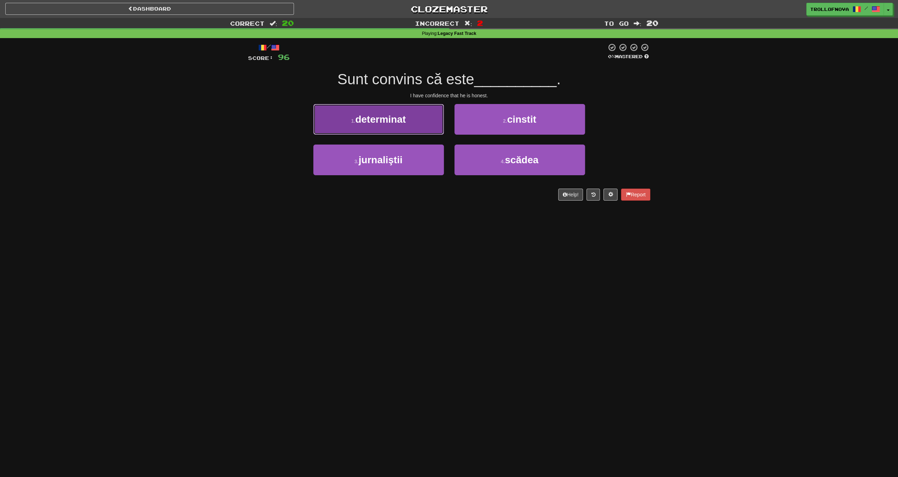
click at [414, 127] on button "1 . determinat" at bounding box center [378, 119] width 131 height 31
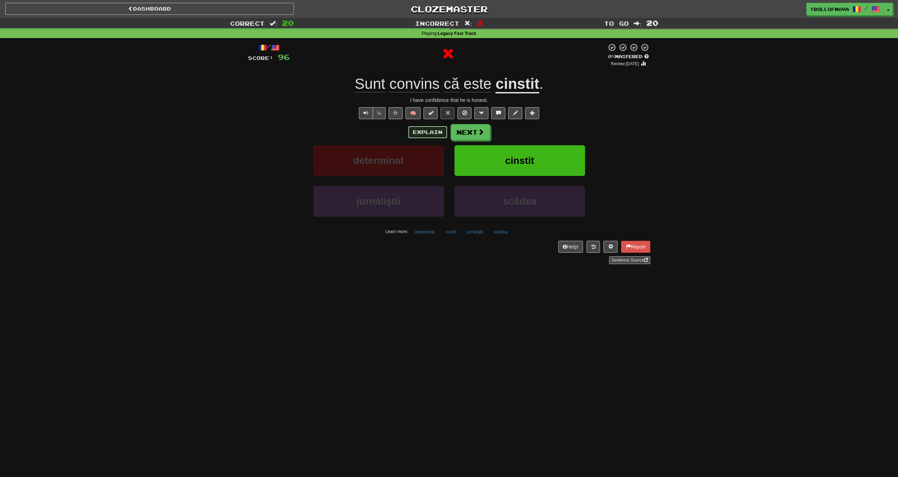
click at [422, 134] on button "Explain" at bounding box center [427, 132] width 39 height 12
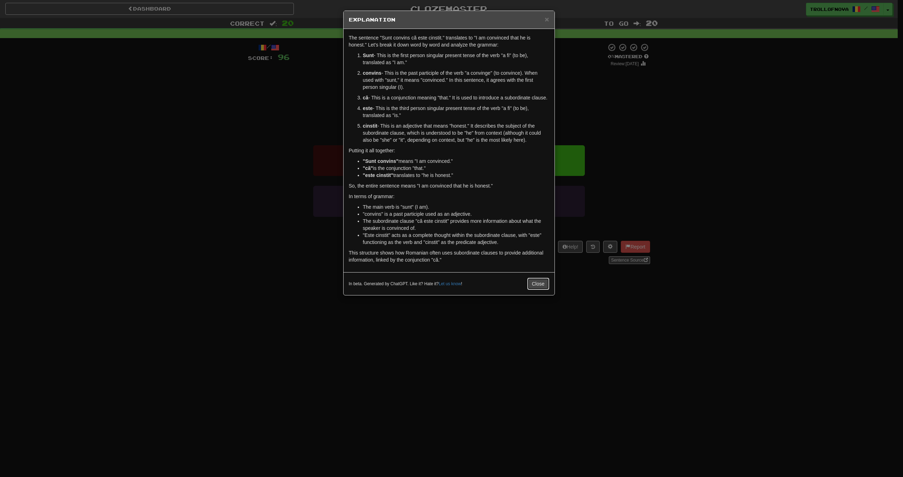
click at [539, 280] on button "Close" at bounding box center [539, 284] width 22 height 12
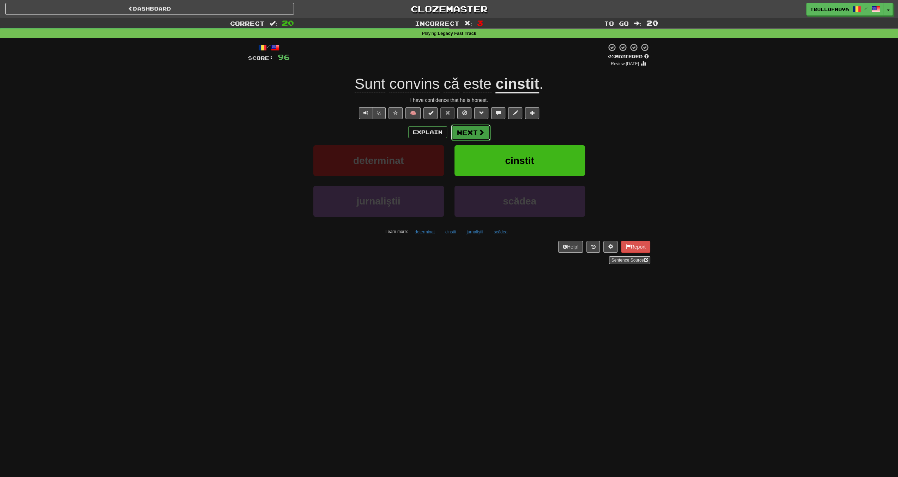
click at [478, 133] on span at bounding box center [481, 132] width 6 height 6
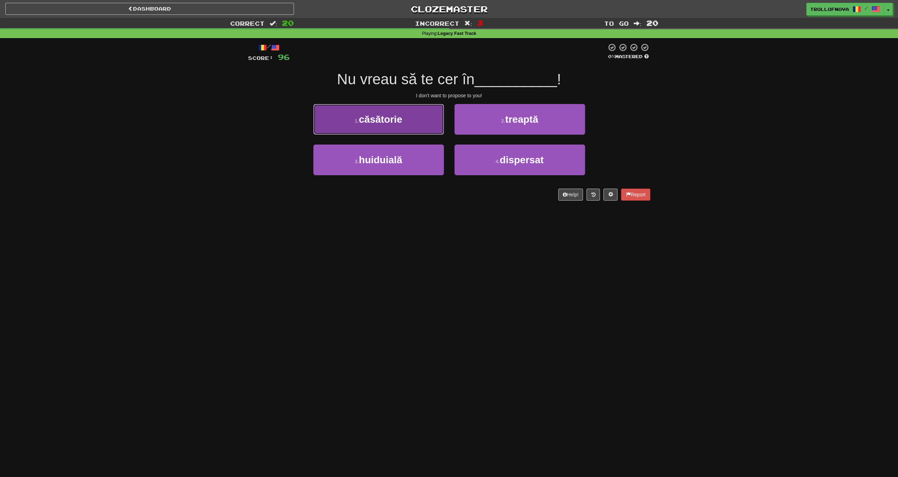
click at [418, 120] on button "1 . căsătorie" at bounding box center [378, 119] width 131 height 31
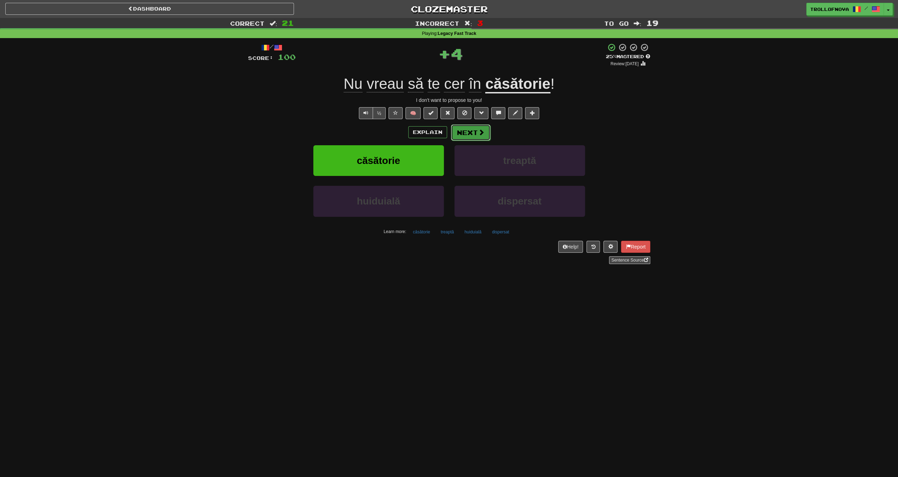
click at [478, 132] on span at bounding box center [481, 132] width 6 height 6
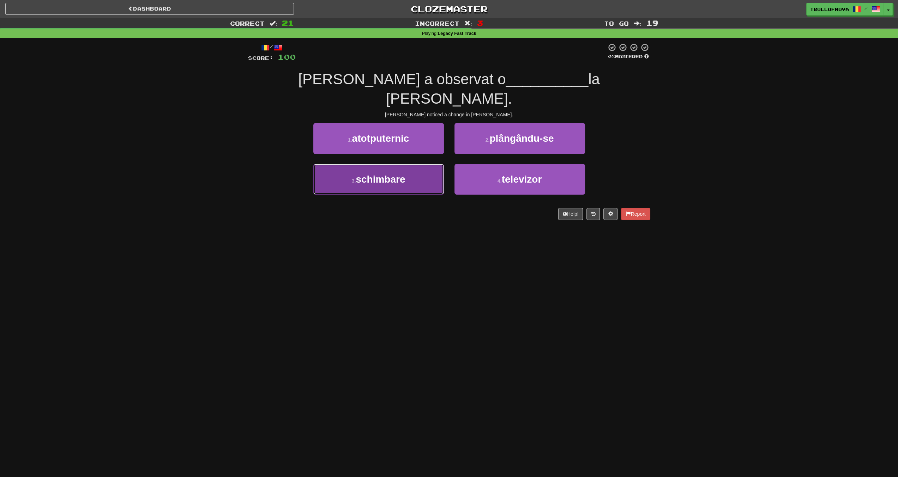
click at [411, 167] on button "3 . schimbare" at bounding box center [378, 179] width 131 height 31
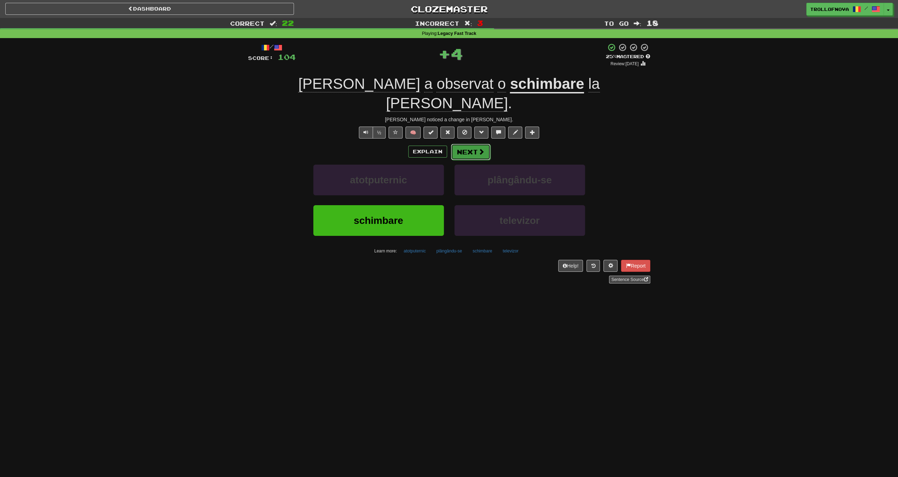
click at [469, 144] on button "Next" at bounding box center [471, 152] width 40 height 16
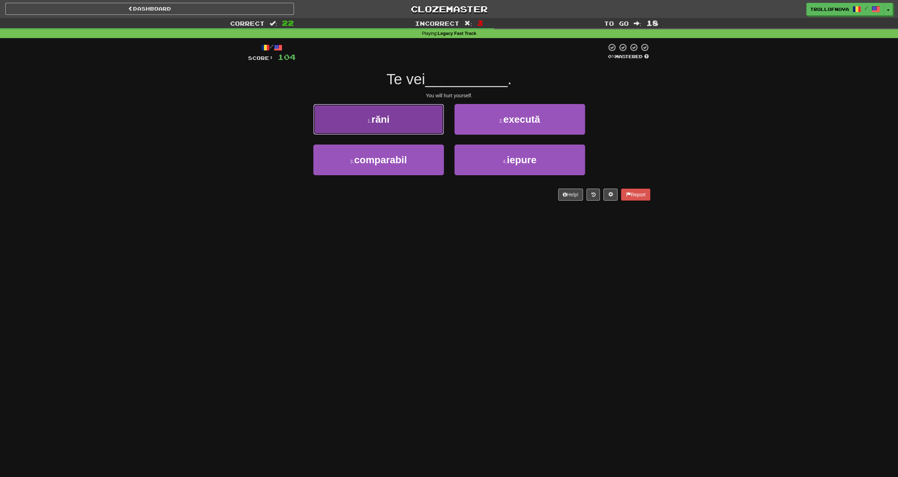
click at [433, 133] on button "1 . răni" at bounding box center [378, 119] width 131 height 31
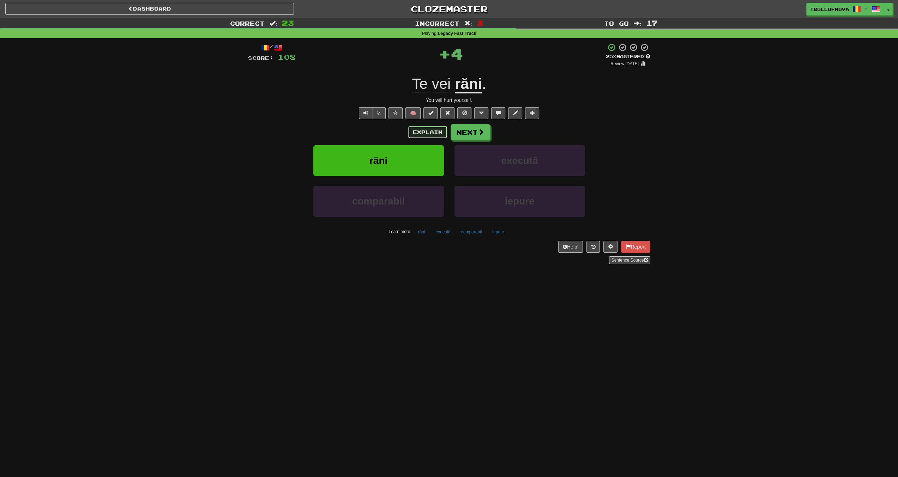
click at [430, 133] on button "Explain" at bounding box center [427, 132] width 39 height 12
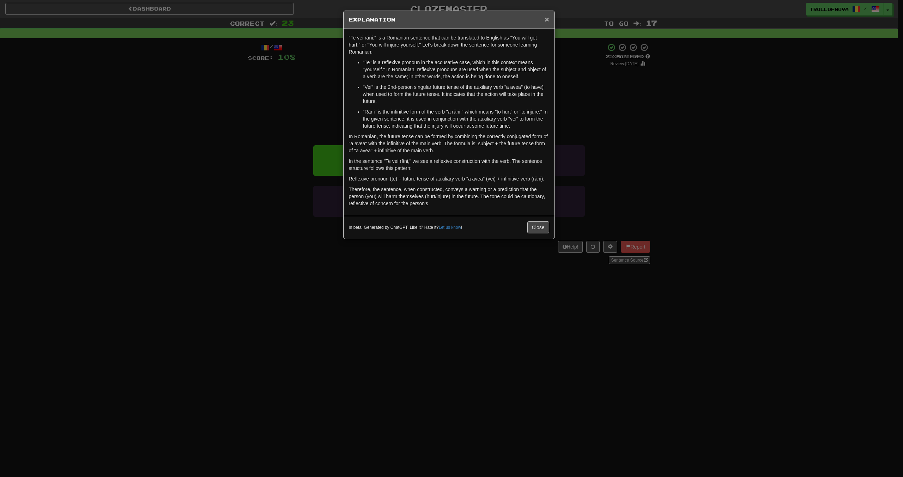
click at [548, 19] on span "×" at bounding box center [547, 19] width 4 height 8
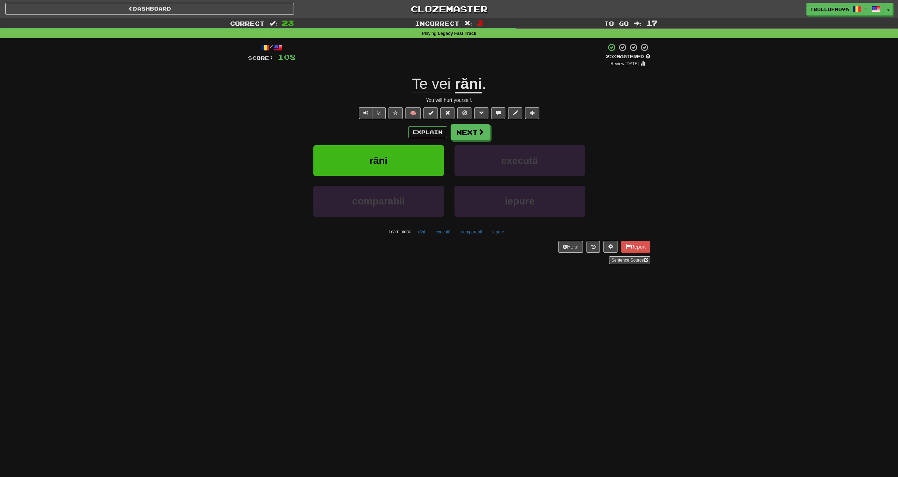
click at [486, 142] on div "Explain Next răni execută comparabil iepure Learn more: răni execută comparabil…" at bounding box center [449, 180] width 402 height 113
click at [475, 138] on button "Next" at bounding box center [471, 133] width 40 height 16
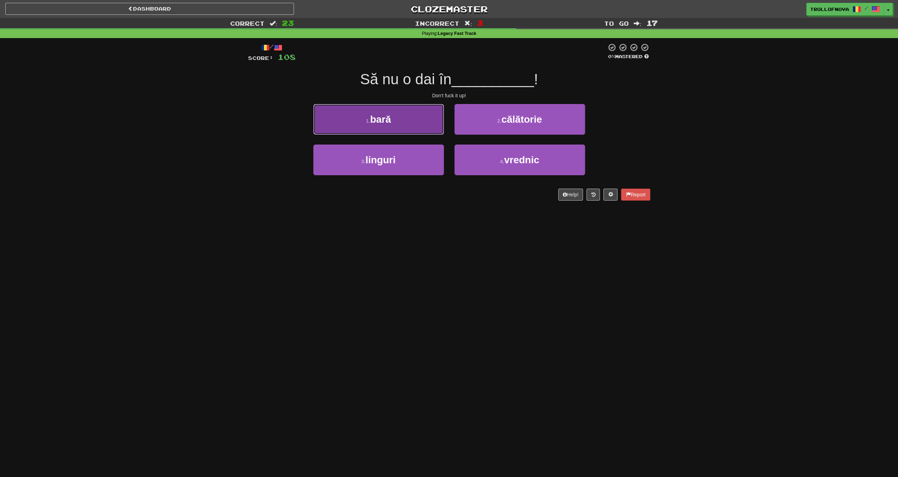
click at [420, 125] on button "1 . bară" at bounding box center [378, 119] width 131 height 31
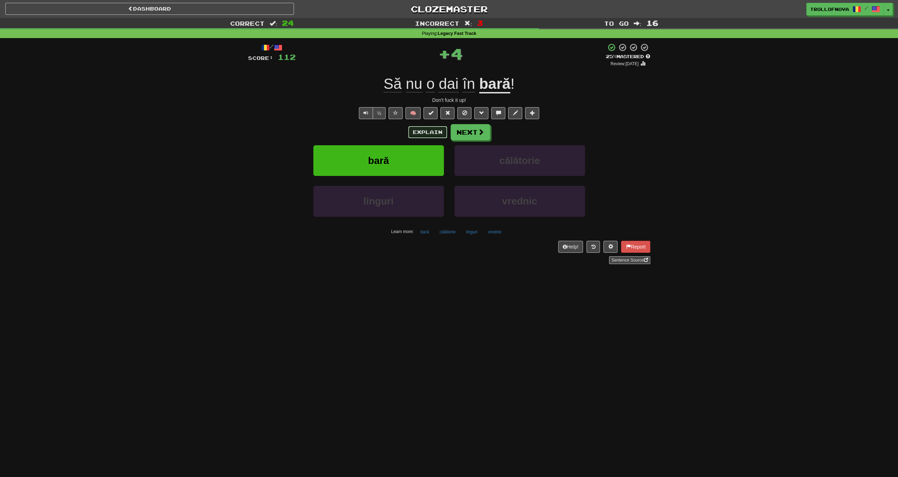
click at [424, 133] on button "Explain" at bounding box center [427, 132] width 39 height 12
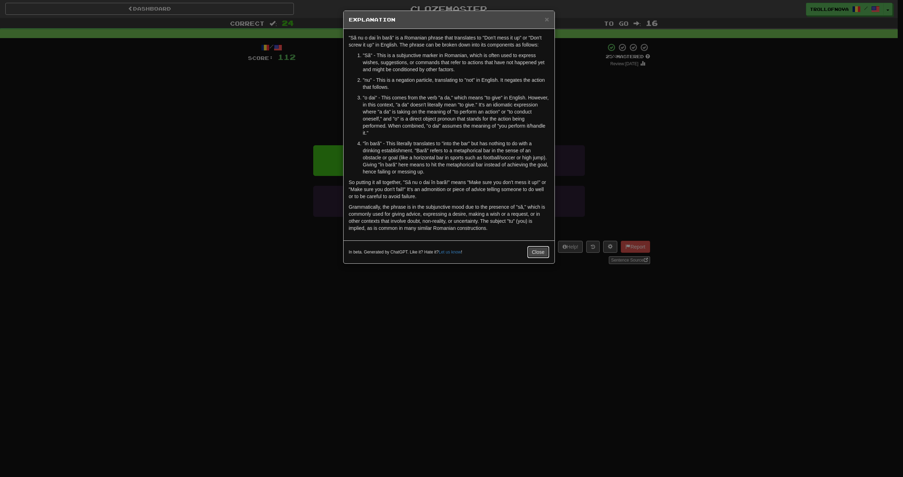
click at [543, 251] on button "Close" at bounding box center [539, 252] width 22 height 12
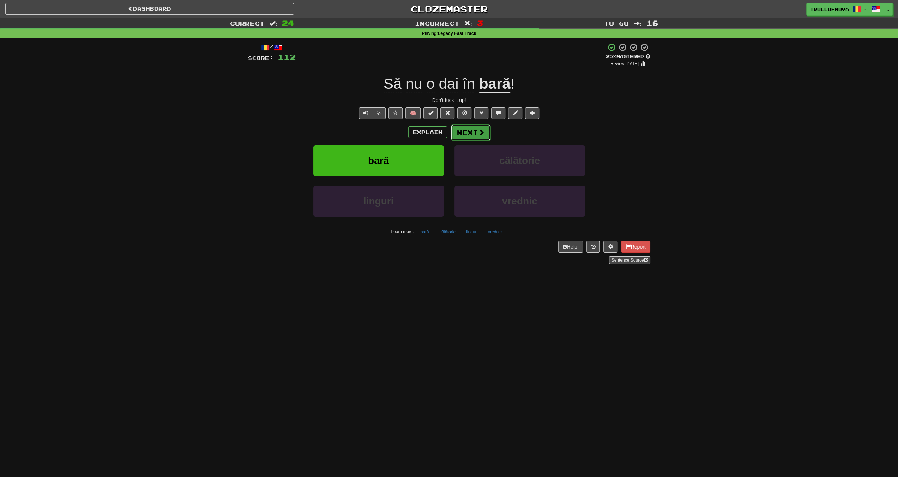
click at [476, 130] on button "Next" at bounding box center [471, 133] width 40 height 16
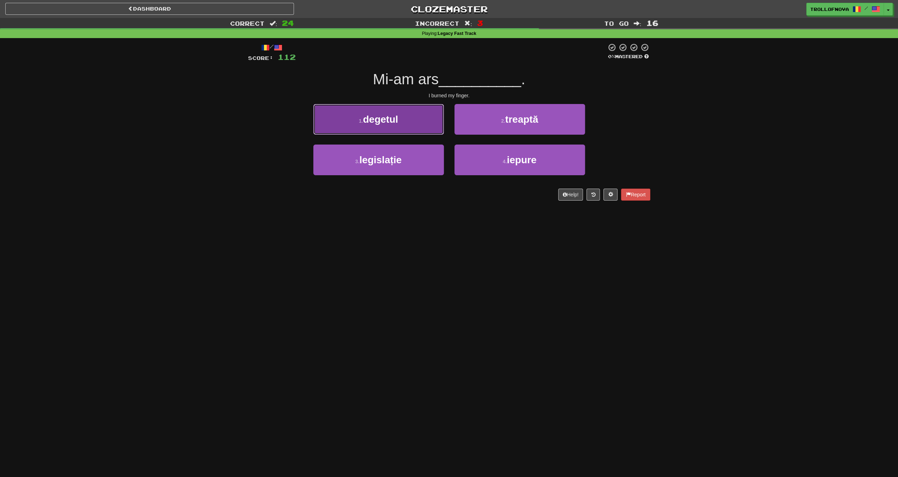
click at [418, 124] on button "1 . degetul" at bounding box center [378, 119] width 131 height 31
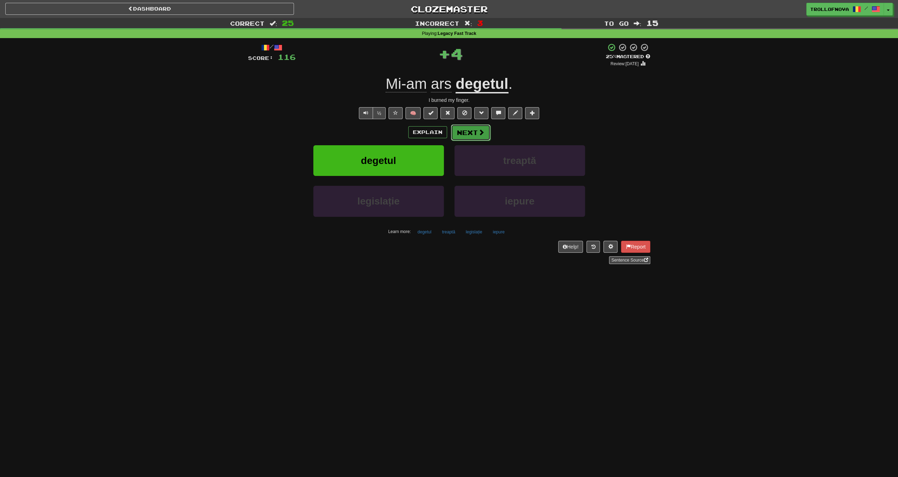
click at [465, 130] on button "Next" at bounding box center [471, 133] width 40 height 16
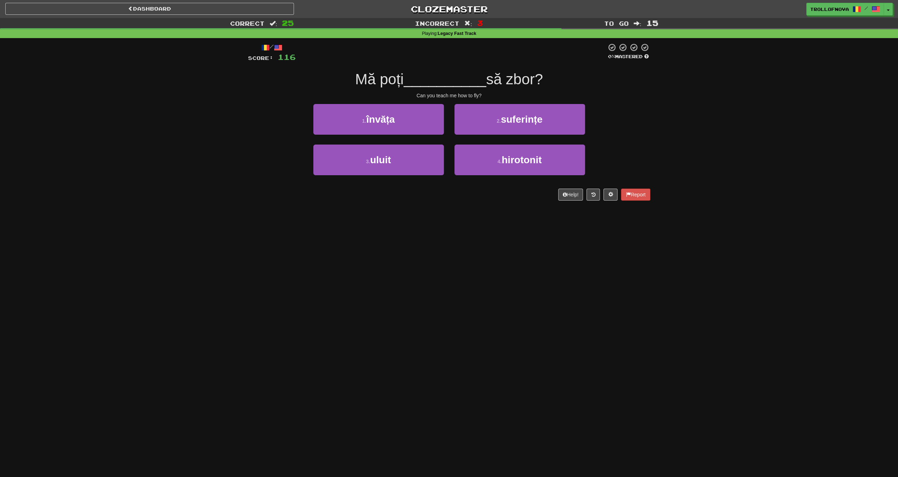
drag, startPoint x: 408, startPoint y: 135, endPoint x: 420, endPoint y: 140, distance: 12.6
click at [408, 135] on div "1 . învăța" at bounding box center [378, 124] width 141 height 41
click at [409, 136] on div "1 . învăța" at bounding box center [378, 124] width 141 height 41
click at [421, 120] on button "1 . învăța" at bounding box center [378, 119] width 131 height 31
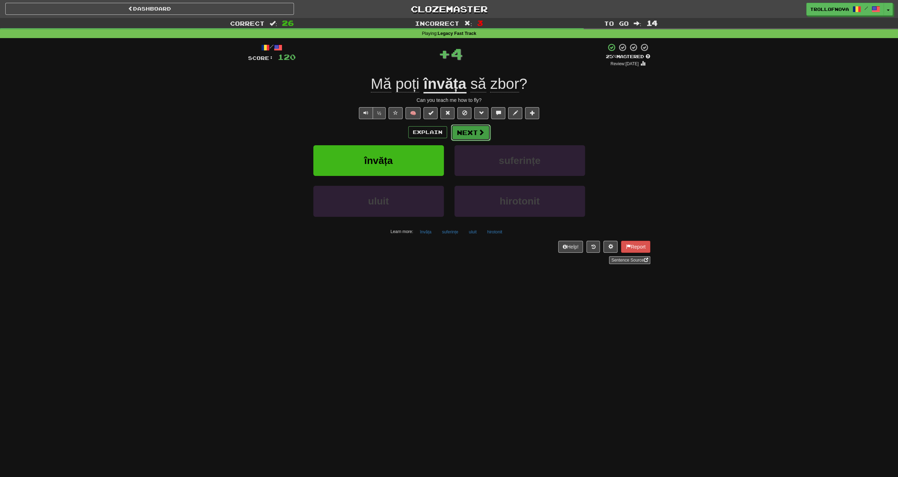
click at [480, 133] on span at bounding box center [481, 132] width 6 height 6
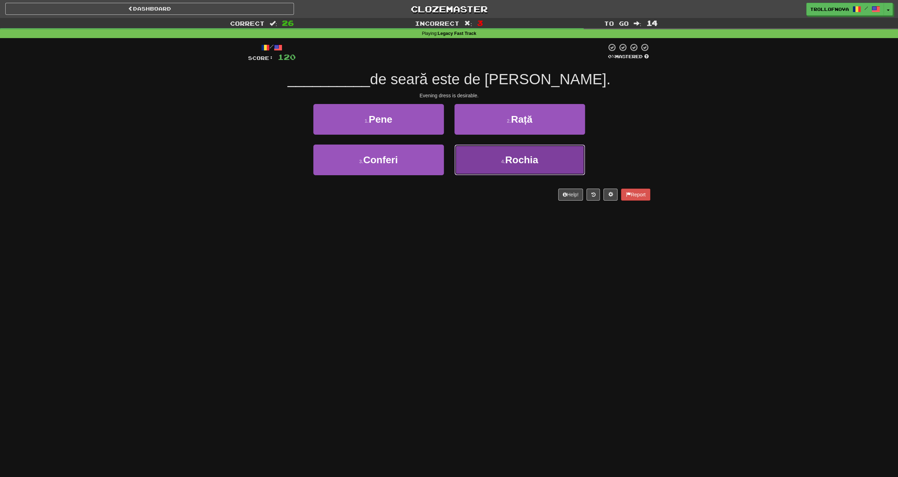
click at [491, 166] on button "4 . Rochia" at bounding box center [520, 160] width 131 height 31
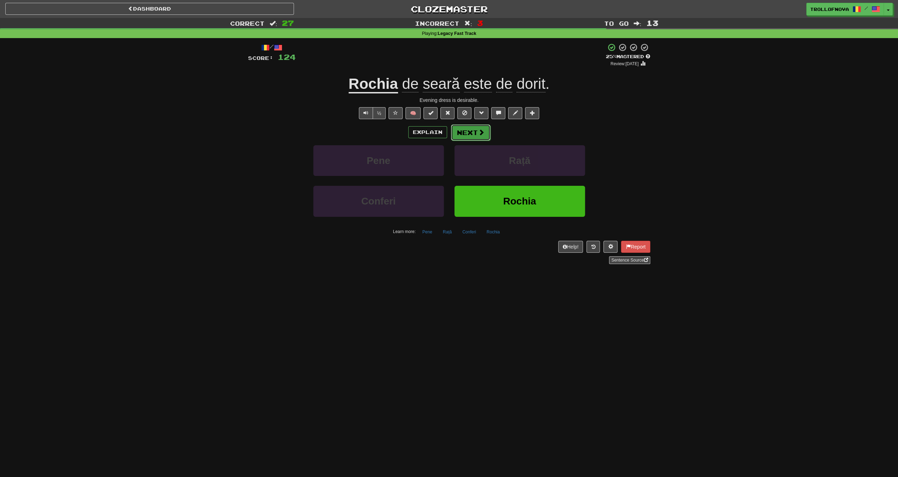
click at [485, 130] on button "Next" at bounding box center [471, 133] width 40 height 16
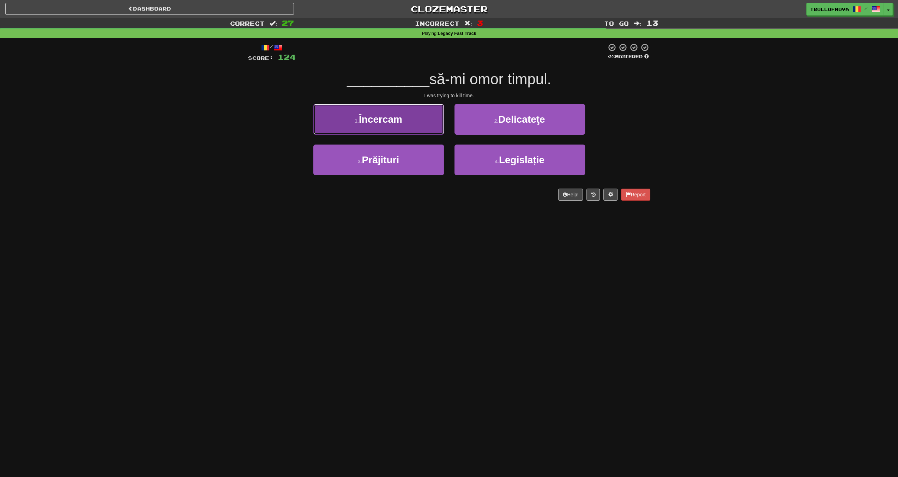
click at [411, 127] on button "1 . Încercam" at bounding box center [378, 119] width 131 height 31
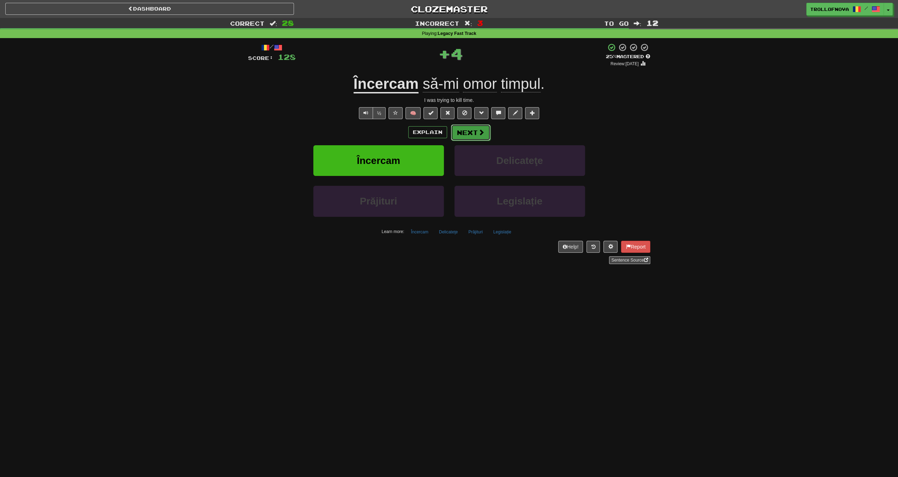
click at [476, 134] on button "Next" at bounding box center [471, 133] width 40 height 16
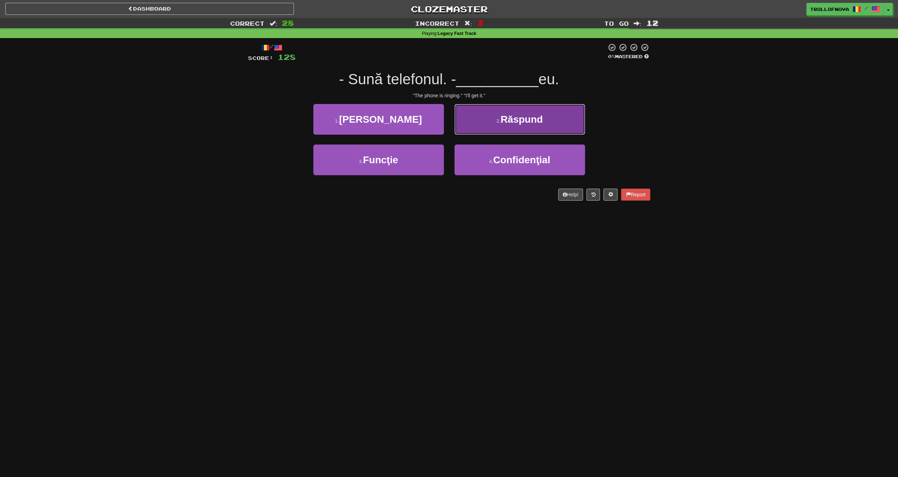
click at [506, 119] on span "Răspund" at bounding box center [521, 119] width 42 height 11
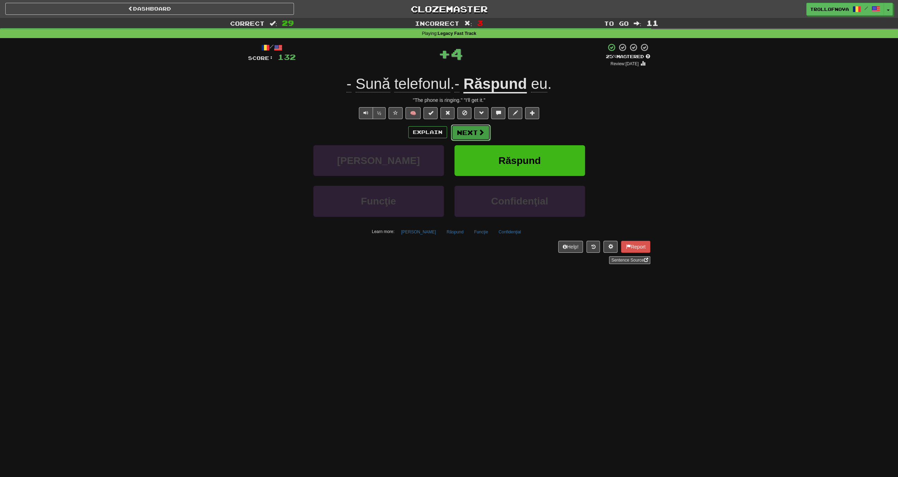
click at [481, 135] on span at bounding box center [481, 132] width 6 height 6
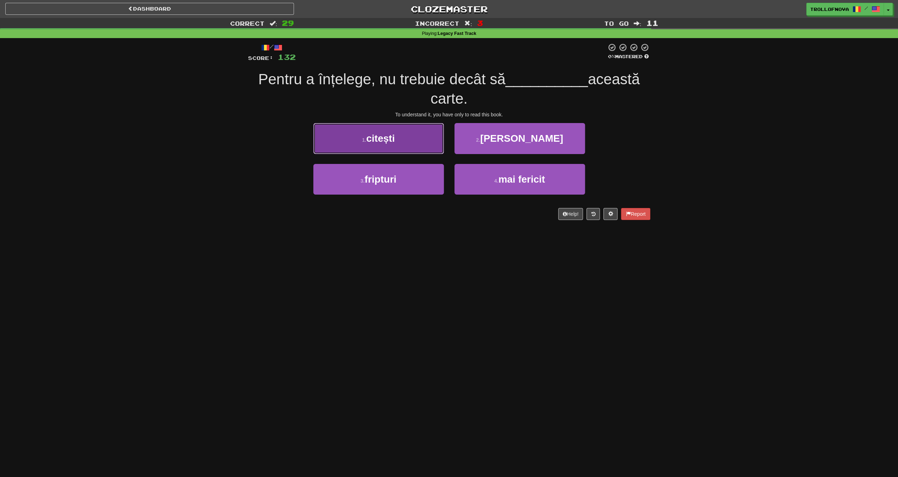
click at [385, 139] on span "citești" at bounding box center [380, 138] width 29 height 11
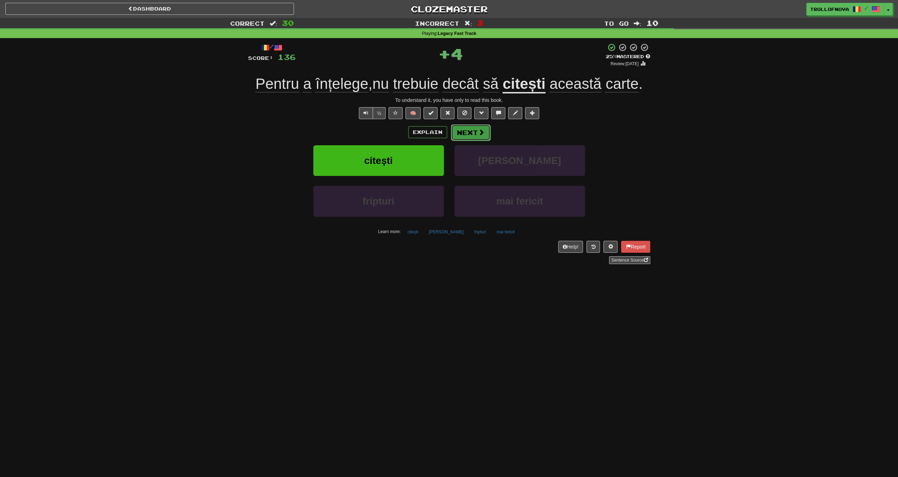
click at [475, 130] on button "Next" at bounding box center [471, 133] width 40 height 16
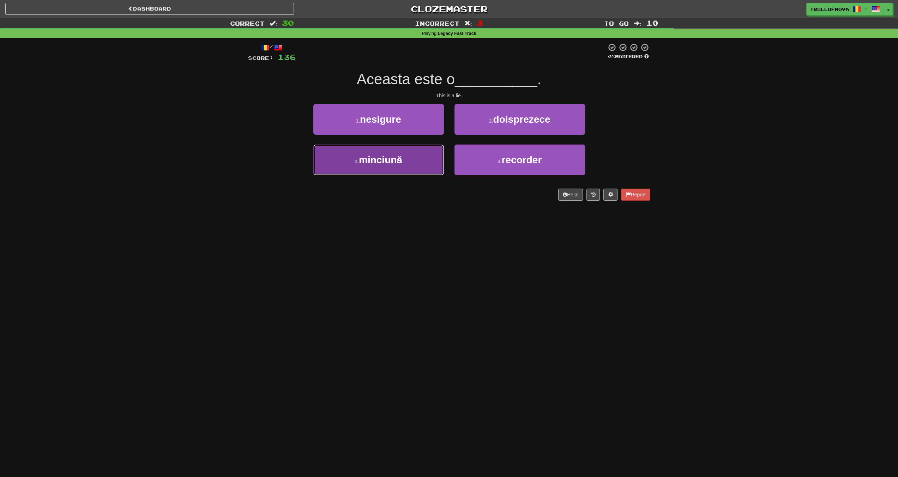
click at [410, 161] on button "3 . minciună" at bounding box center [378, 160] width 131 height 31
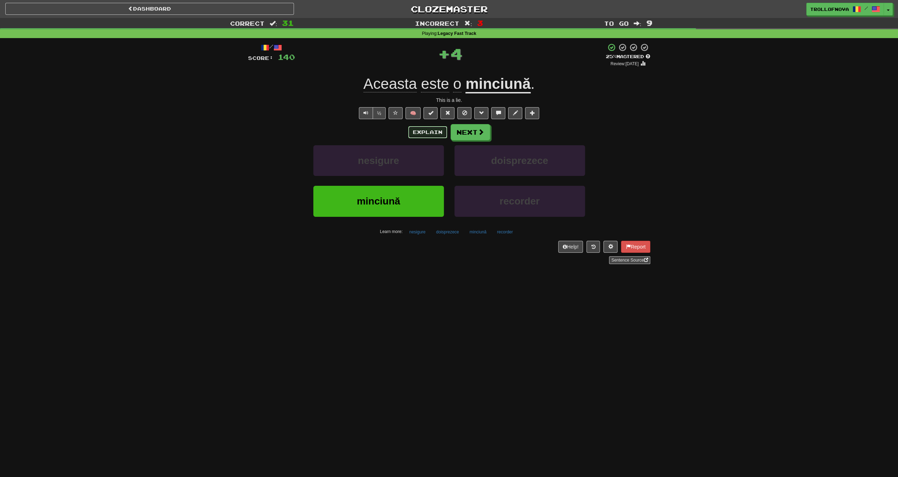
click at [436, 137] on button "Explain" at bounding box center [427, 132] width 39 height 12
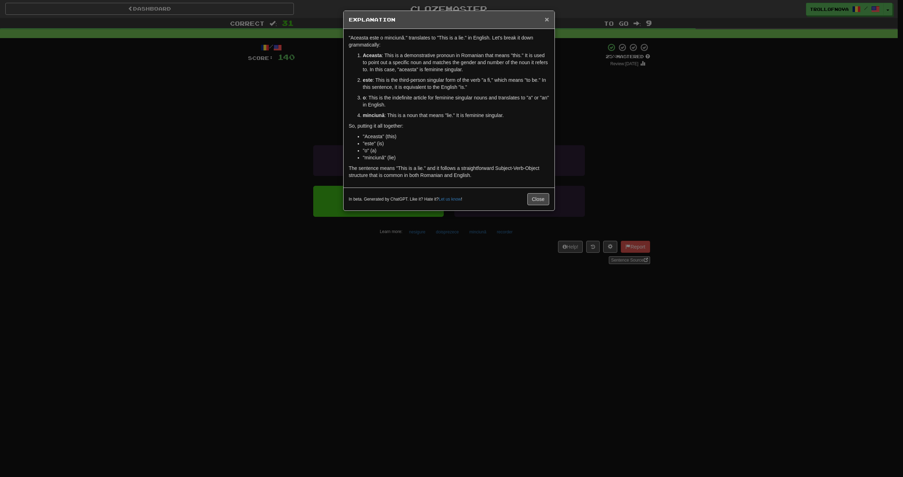
click at [547, 22] on span "×" at bounding box center [547, 19] width 4 height 8
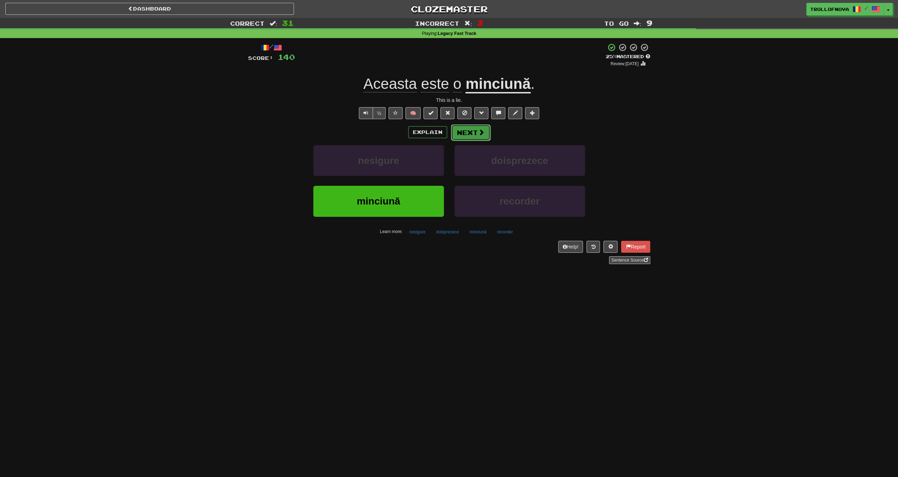
click at [470, 137] on button "Next" at bounding box center [471, 133] width 40 height 16
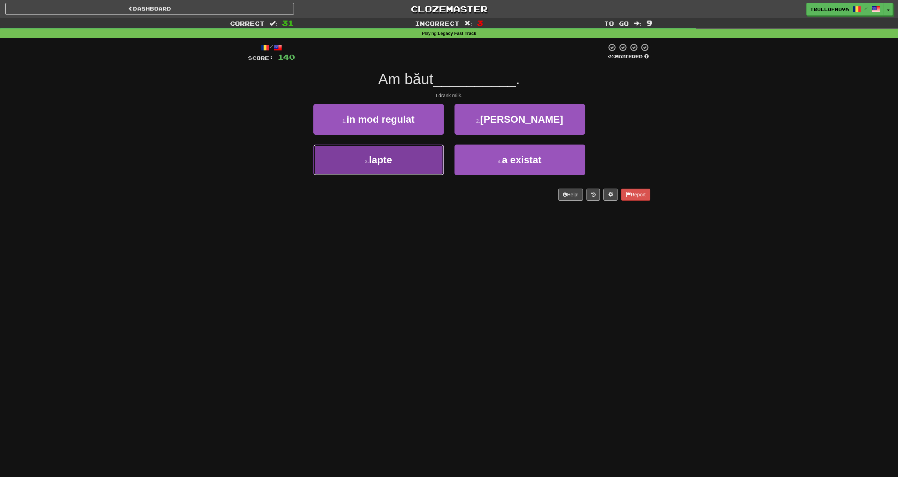
click at [394, 156] on button "3 . lapte" at bounding box center [378, 160] width 131 height 31
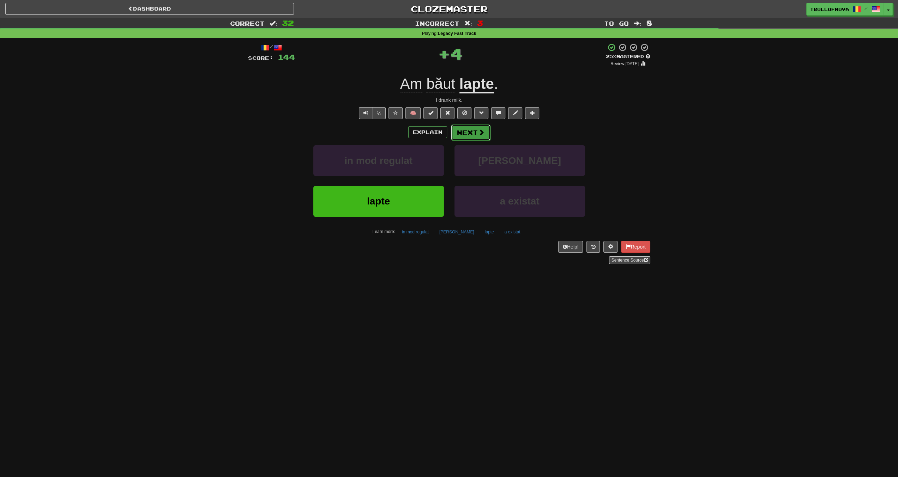
click at [470, 128] on button "Next" at bounding box center [471, 133] width 40 height 16
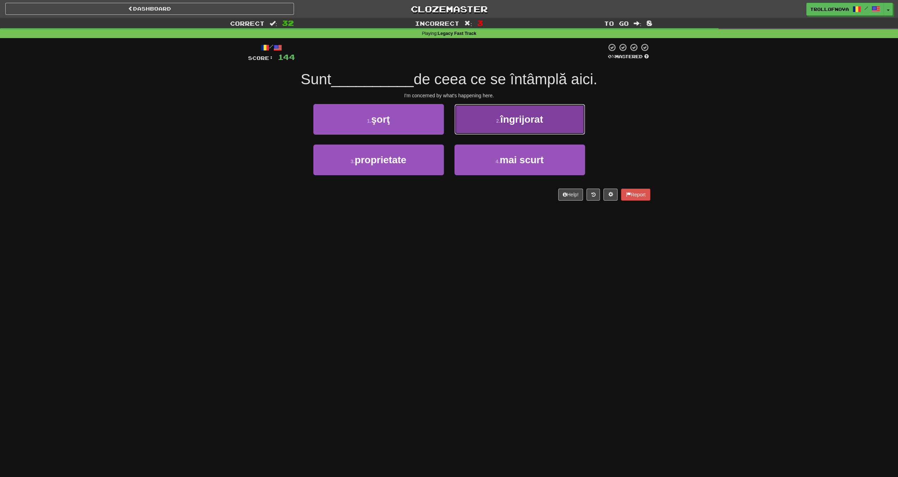
click at [493, 121] on button "2 . îngrijorat" at bounding box center [520, 119] width 131 height 31
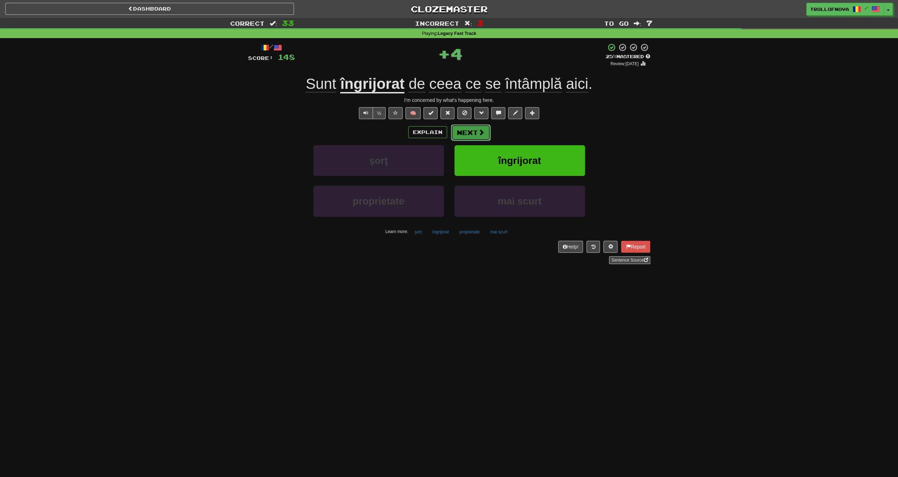
click at [466, 128] on button "Next" at bounding box center [471, 133] width 40 height 16
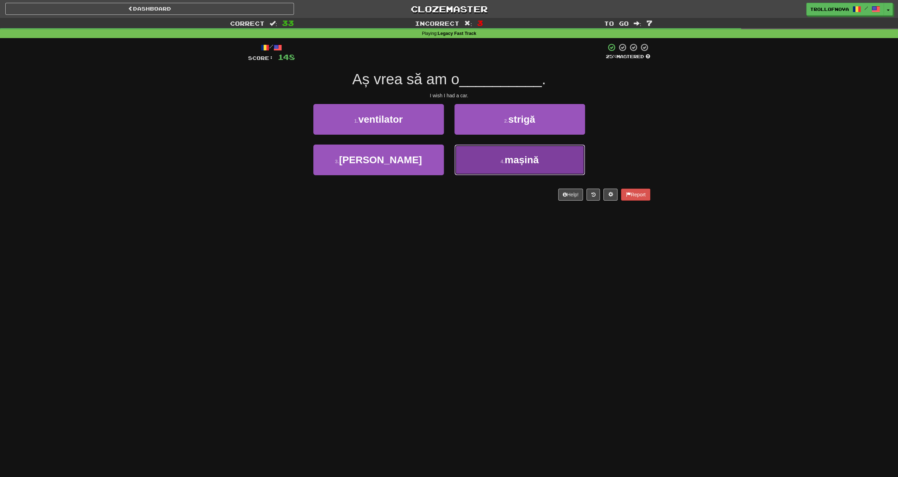
click at [509, 158] on span "mașină" at bounding box center [522, 160] width 34 height 11
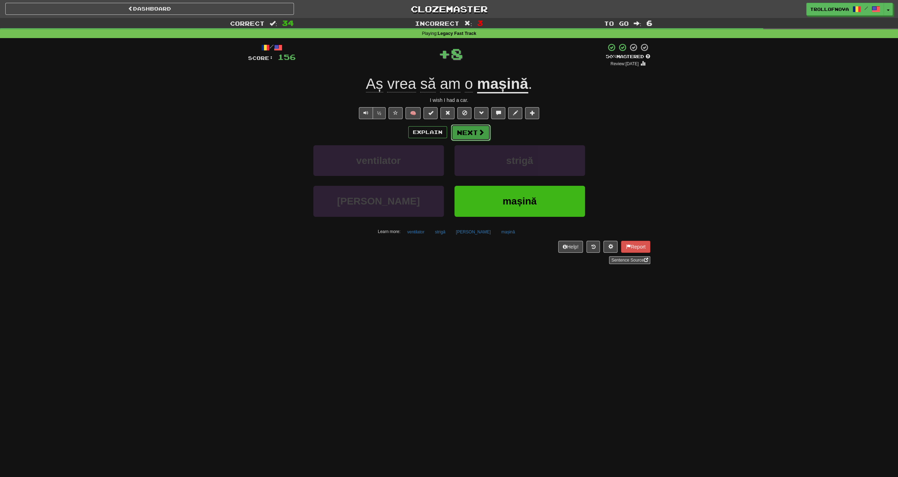
click at [476, 136] on button "Next" at bounding box center [471, 133] width 40 height 16
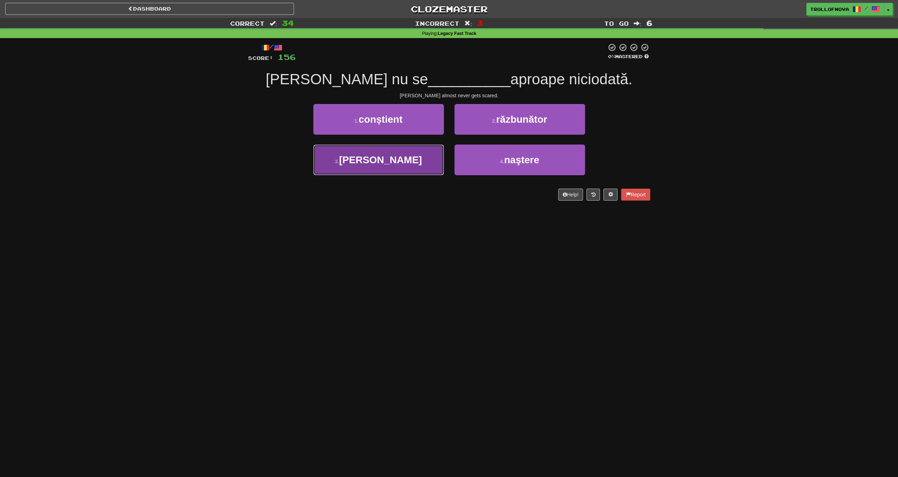
click at [407, 160] on button "3 . sperie" at bounding box center [378, 160] width 131 height 31
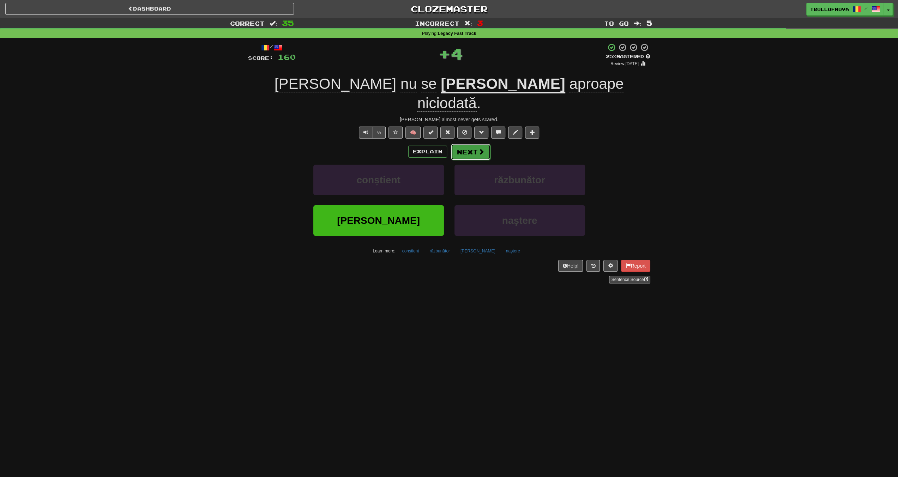
click at [469, 144] on button "Next" at bounding box center [471, 152] width 40 height 16
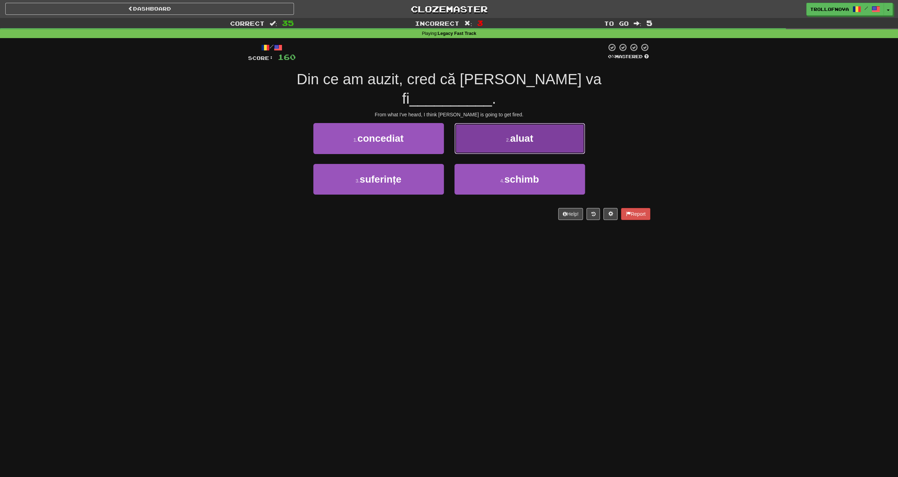
click at [498, 123] on button "2 . aluat" at bounding box center [520, 138] width 131 height 31
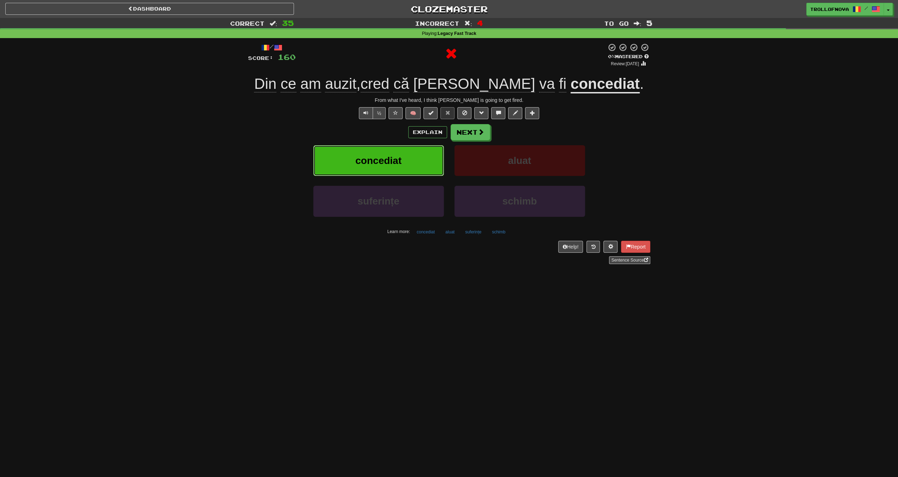
click at [416, 159] on button "concediat" at bounding box center [378, 160] width 131 height 31
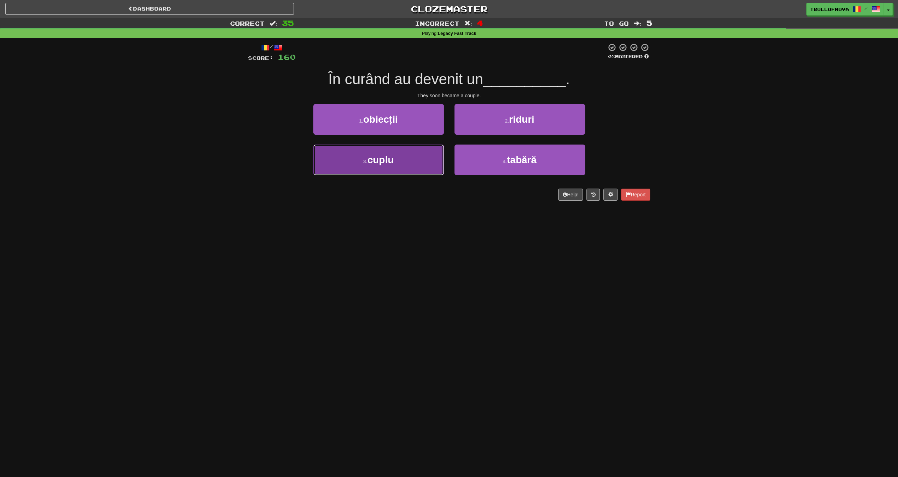
click at [414, 158] on button "3 . cuplu" at bounding box center [378, 160] width 131 height 31
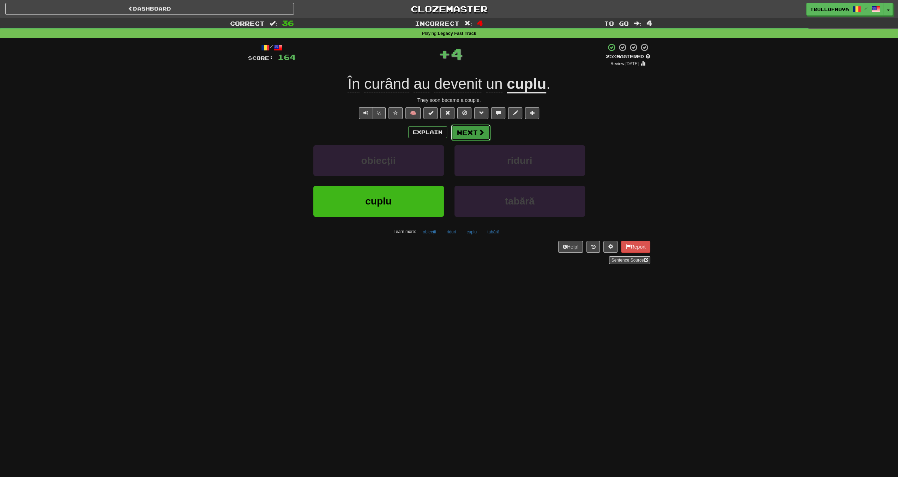
click at [468, 128] on button "Next" at bounding box center [471, 133] width 40 height 16
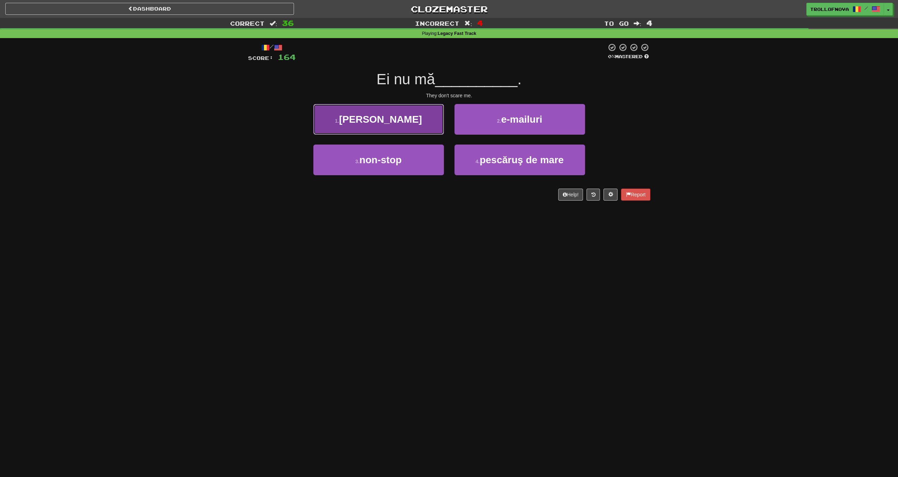
click at [411, 123] on button "1 . sperie" at bounding box center [378, 119] width 131 height 31
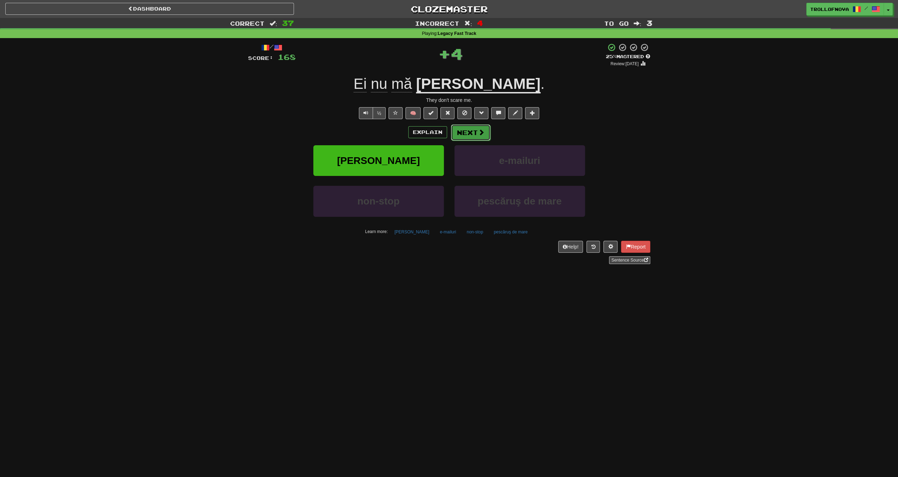
click at [469, 131] on button "Next" at bounding box center [471, 133] width 40 height 16
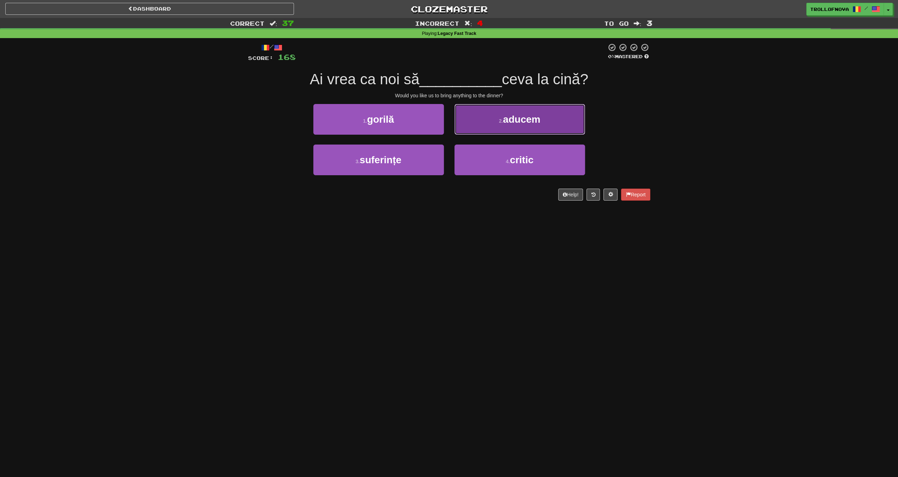
click at [483, 119] on button "2 . aducem" at bounding box center [520, 119] width 131 height 31
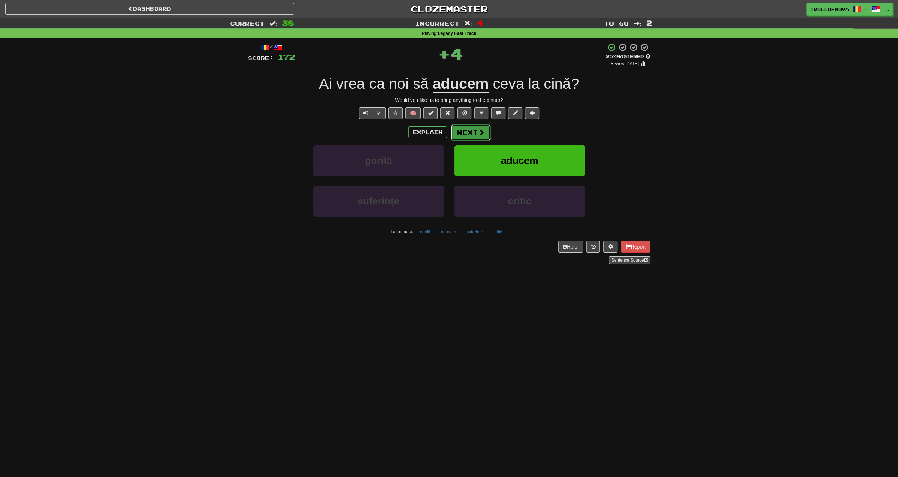
click at [472, 129] on button "Next" at bounding box center [471, 133] width 40 height 16
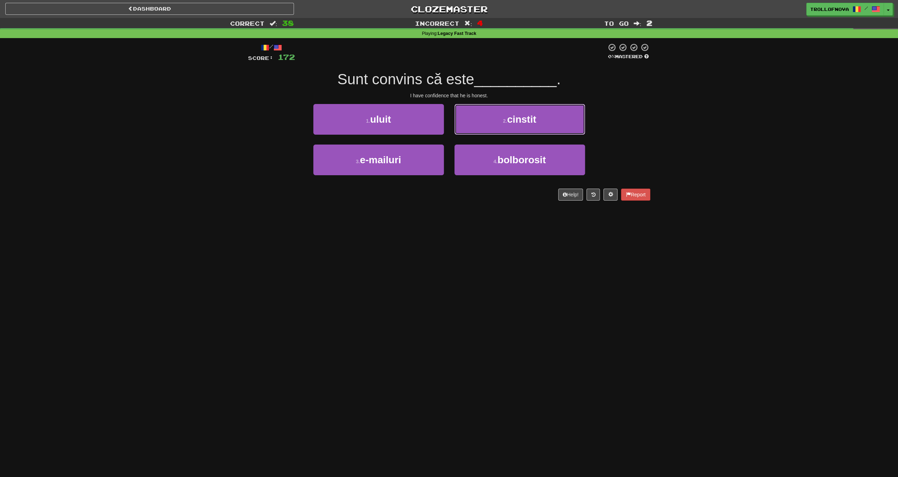
click at [492, 118] on button "2 . cinstit" at bounding box center [520, 119] width 131 height 31
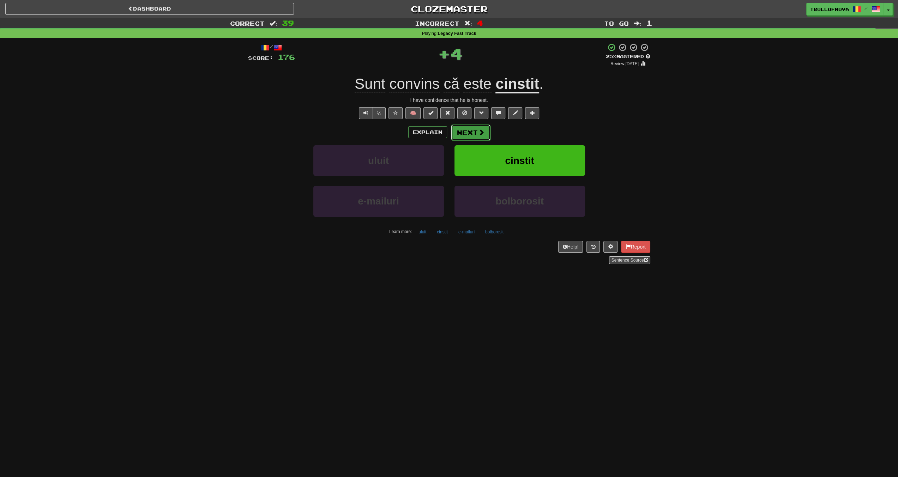
click at [478, 131] on span at bounding box center [481, 132] width 6 height 6
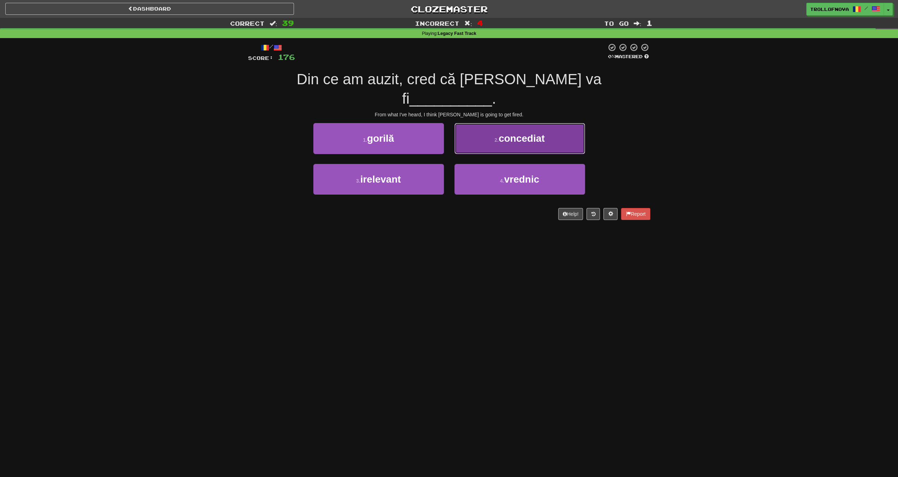
click at [495, 123] on button "2 . concediat" at bounding box center [520, 138] width 131 height 31
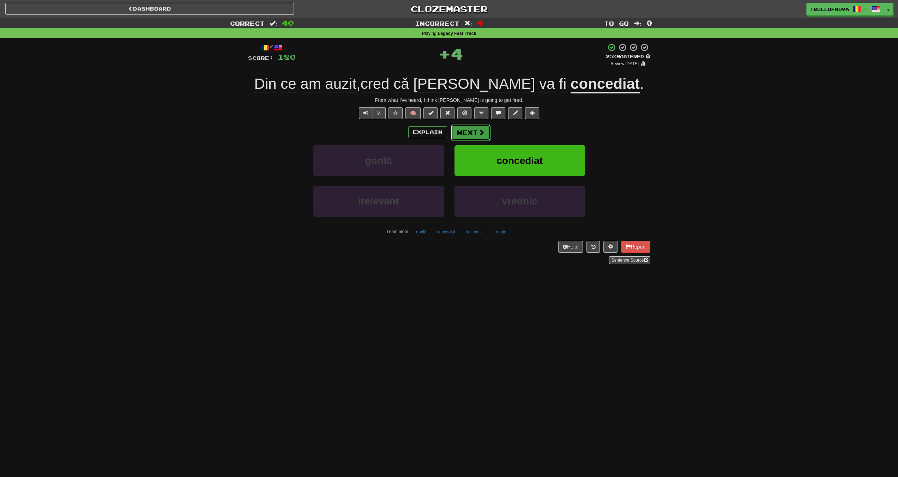
click at [477, 135] on button "Next" at bounding box center [471, 133] width 40 height 16
